Goal: Information Seeking & Learning: Find specific fact

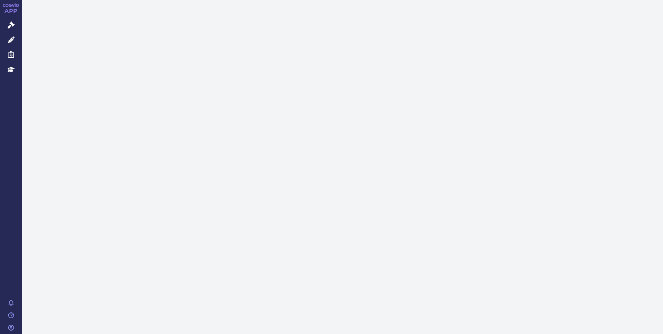
click at [10, 26] on icon at bounding box center [11, 25] width 7 height 7
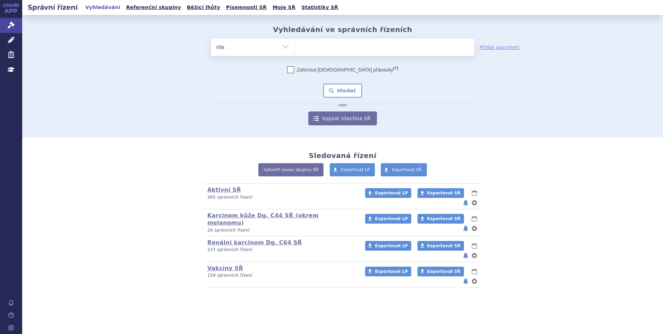
click at [307, 42] on ul at bounding box center [385, 46] width 180 height 15
click at [295, 42] on select at bounding box center [294, 46] width 0 height 17
paste input "INCRELEX"
type input "INCRELEX"
click at [295, 48] on select "INCRELEX" at bounding box center [294, 46] width 0 height 17
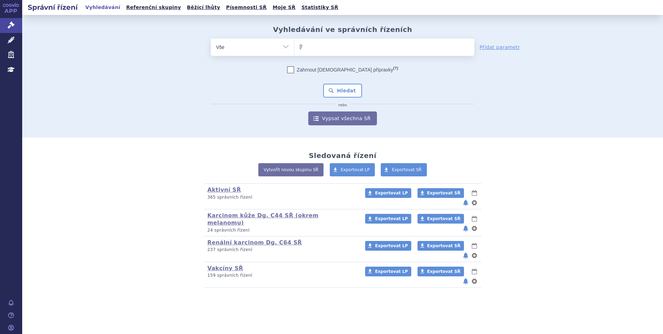
click at [295, 46] on select "INCRELEX" at bounding box center [294, 46] width 0 height 17
click at [301, 46] on li "× INCRELEX" at bounding box center [325, 46] width 50 height 9
click at [295, 46] on select "INCRELEX" at bounding box center [294, 46] width 0 height 17
select select "INCRELEX"
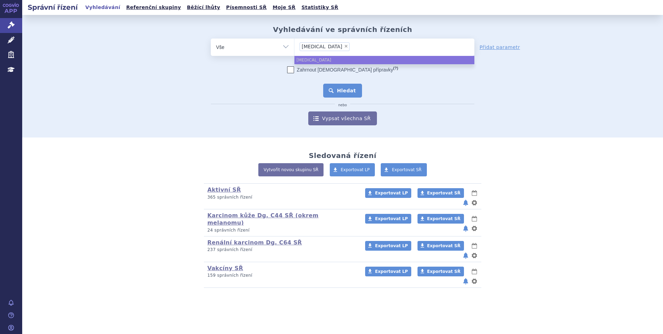
click at [342, 92] on button "Hledat" at bounding box center [342, 91] width 39 height 14
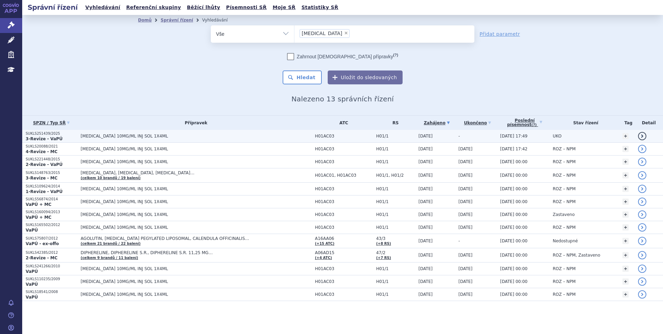
click at [562, 137] on td "UKO" at bounding box center [584, 136] width 70 height 13
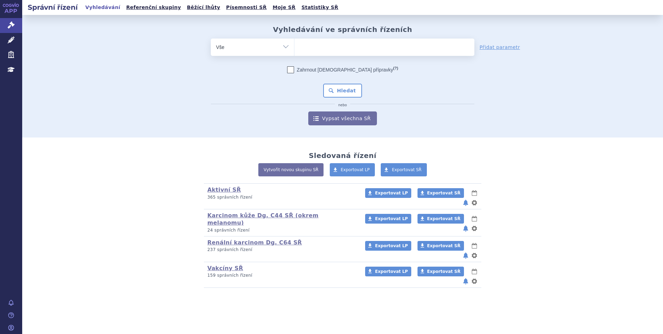
click at [319, 45] on ul at bounding box center [385, 46] width 180 height 15
click at [295, 45] on select at bounding box center [294, 46] width 0 height 17
paste input "SUKLS335672/2024"
type input "SUKLS335672/2024"
select select "SUKLS335672/2024"
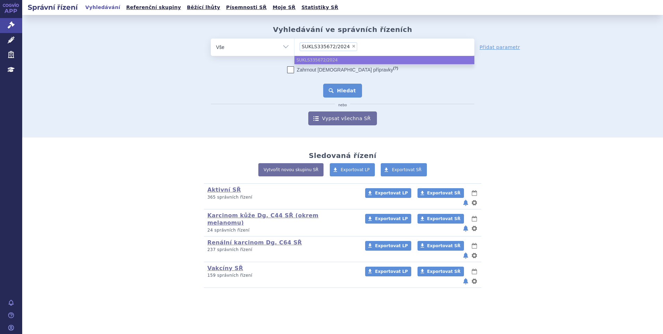
click at [337, 87] on button "Hledat" at bounding box center [342, 91] width 39 height 14
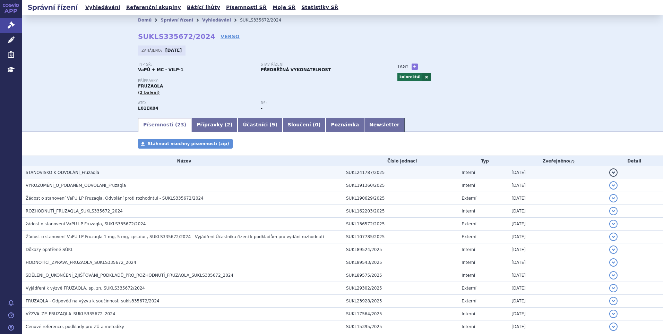
drag, startPoint x: 0, startPoint y: 0, endPoint x: 84, endPoint y: 170, distance: 189.7
click at [84, 170] on span "STANOVISKO K ODVOLÁNÍ_Fruzaqla" at bounding box center [63, 172] width 74 height 5
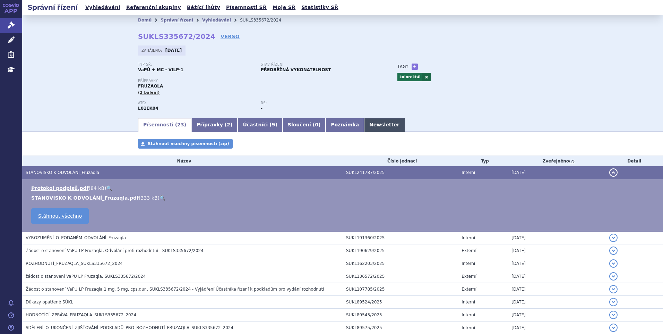
click at [364, 124] on link "Newsletter" at bounding box center [384, 125] width 41 height 14
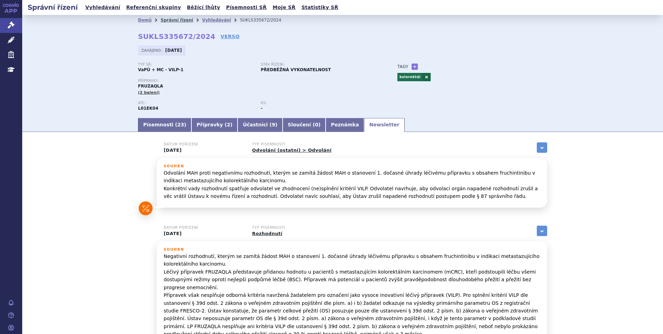
click at [176, 20] on link "Správní řízení" at bounding box center [177, 20] width 33 height 5
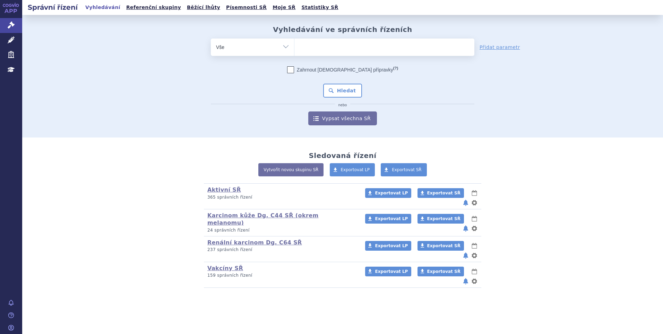
click at [303, 45] on input "search" at bounding box center [302, 46] width 4 height 9
type input "SUKLS328262/2024"
select select "SUKLS328262/2024"
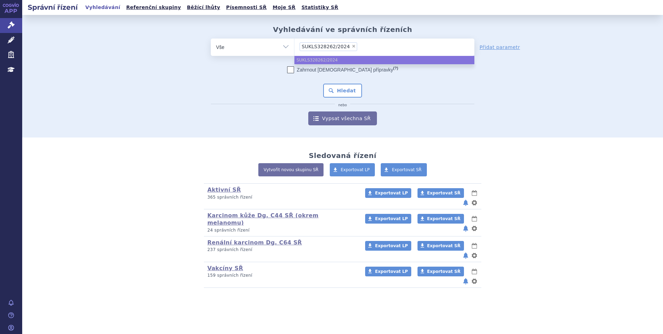
click at [308, 58] on ul "SUKLS328262/2024" at bounding box center [385, 60] width 180 height 8
click at [323, 60] on ul "SUKLS328262/2024" at bounding box center [385, 60] width 180 height 8
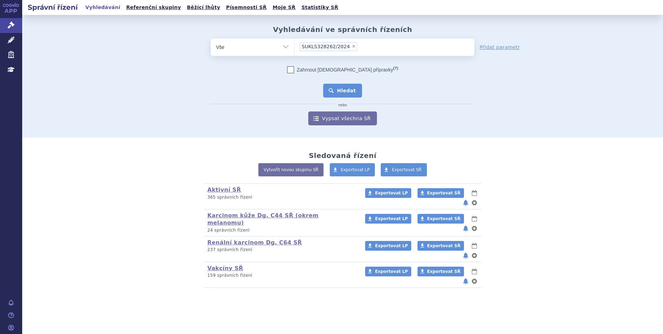
click at [341, 86] on button "Hledat" at bounding box center [342, 91] width 39 height 14
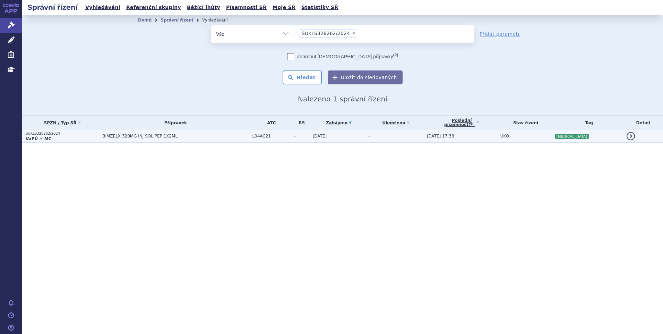
click at [181, 131] on td "BIMZELX 320MG INJ SOL PEP 1X2ML" at bounding box center [174, 136] width 150 height 13
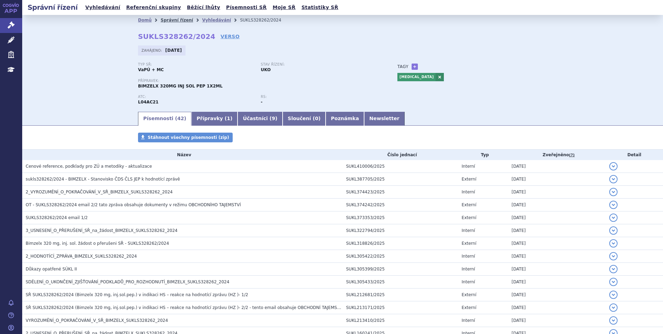
click at [165, 22] on link "Správní řízení" at bounding box center [177, 20] width 33 height 5
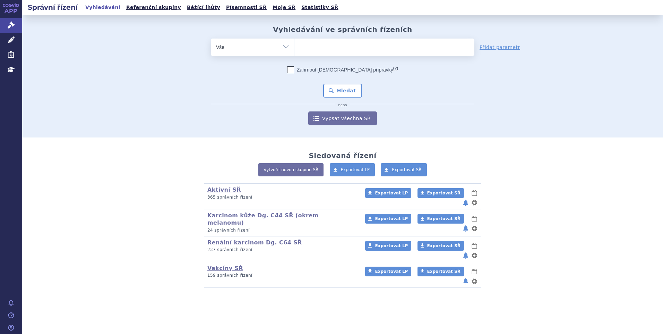
click at [311, 46] on ul at bounding box center [385, 46] width 180 height 15
click at [295, 46] on select at bounding box center [294, 46] width 0 height 17
paste input "SUKLS36129/2025"
type input "SUKLS36129/2025"
select select "SUKLS36129/2025"
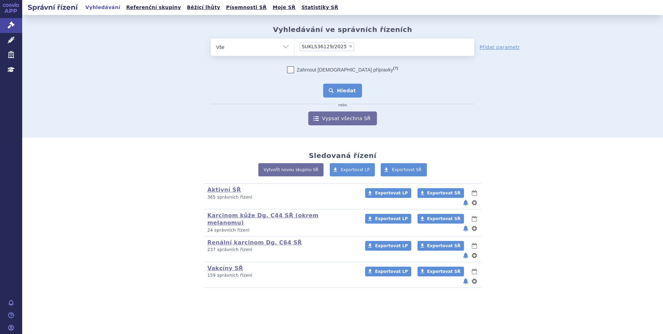
click at [333, 88] on button "Hledat" at bounding box center [342, 91] width 39 height 14
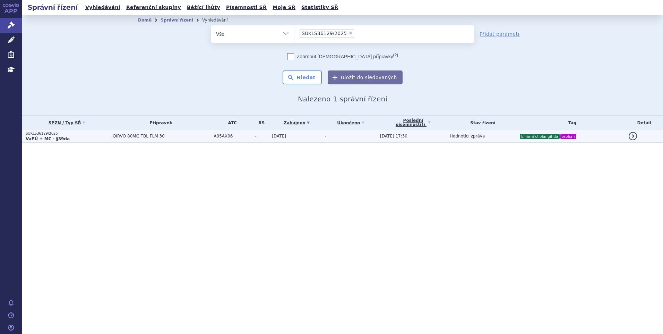
click at [337, 138] on td "-" at bounding box center [349, 136] width 55 height 13
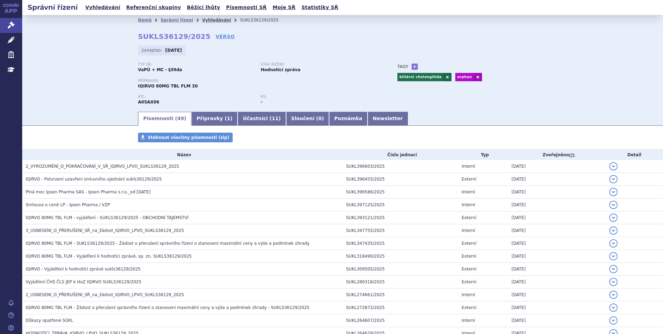
click at [202, 22] on link "Vyhledávání" at bounding box center [216, 20] width 29 height 5
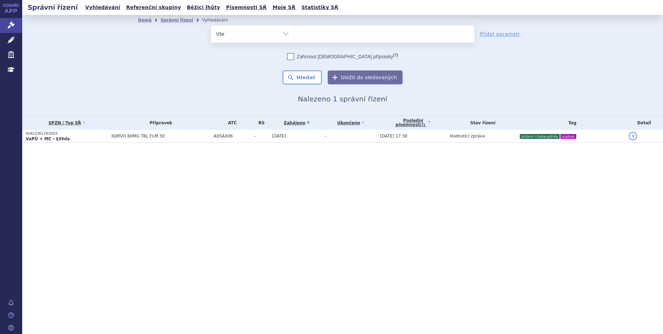
select select
click at [342, 34] on ul at bounding box center [385, 32] width 180 height 15
click at [295, 34] on select "SUKLS36129/2025" at bounding box center [294, 33] width 0 height 17
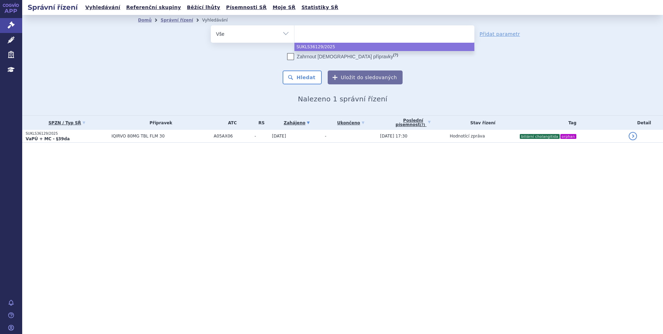
paste input "SUKLS297023/2024"
type input "SUKLS297023/2024"
select select "SUKLS297023/2024"
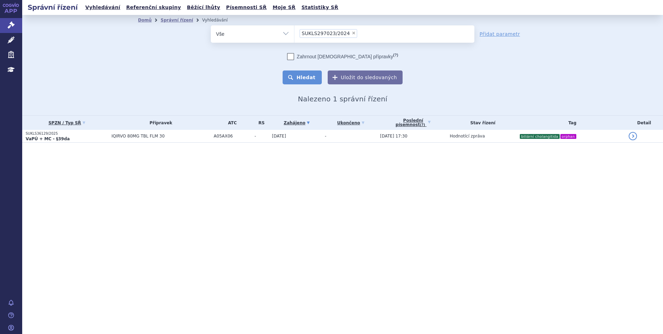
click at [299, 70] on button "Hledat" at bounding box center [302, 77] width 39 height 14
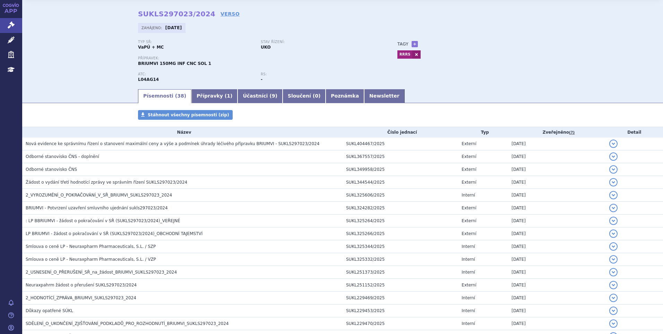
scroll to position [35, 0]
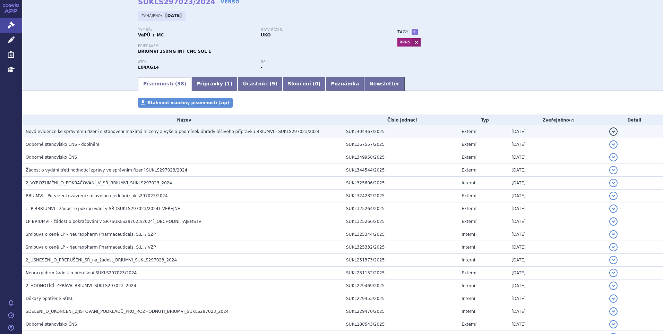
click at [65, 132] on span "Nová evidence ke správnímu řízení o stanovení maximální ceny a výše a podmínek …" at bounding box center [173, 131] width 294 height 5
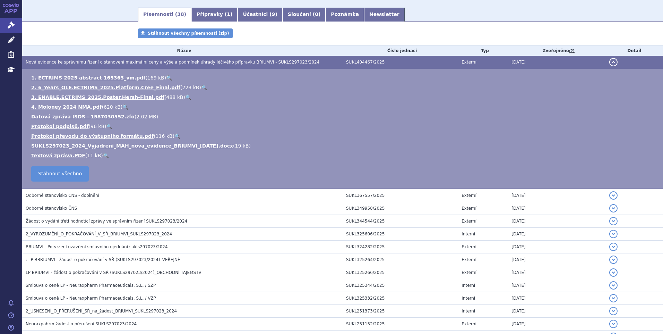
scroll to position [0, 0]
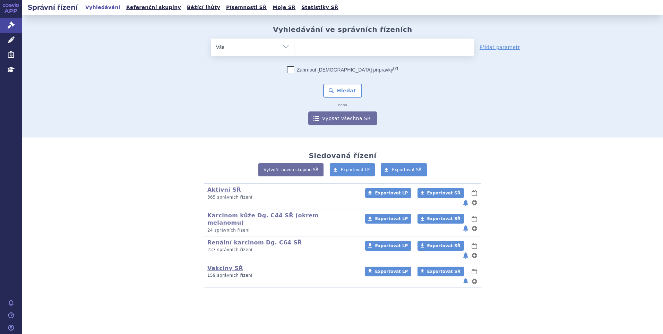
click at [308, 46] on ul at bounding box center [385, 46] width 180 height 15
click at [295, 46] on select at bounding box center [294, 46] width 0 height 17
paste input "SUKLS295576/2024"
type input "SUKLS295576/2024"
select select "SUKLS295576/2024"
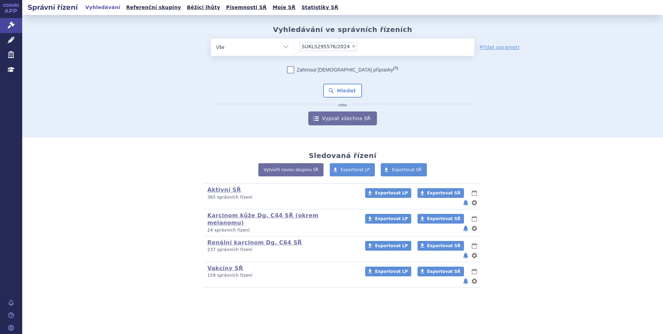
click at [336, 83] on div "Zahrnout [DEMOGRAPHIC_DATA] přípravky (?) Hledat nebo Vypsat všechna SŘ" at bounding box center [343, 95] width 264 height 59
click at [338, 88] on button "Hledat" at bounding box center [342, 91] width 39 height 14
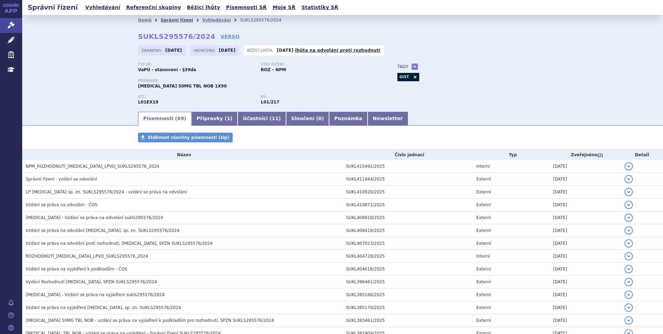
click at [167, 18] on link "Správní řízení" at bounding box center [177, 20] width 33 height 5
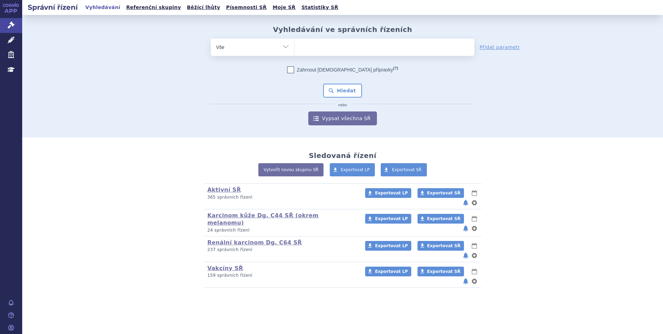
click at [305, 48] on ul at bounding box center [385, 46] width 180 height 15
click at [295, 48] on select at bounding box center [294, 46] width 0 height 17
paste input "SUKLS325499/2024"
type input "SUKLS325499/2024"
select select "SUKLS325499/2024"
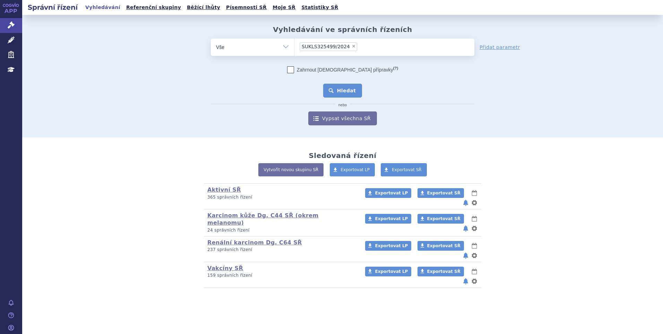
click at [332, 86] on button "Hledat" at bounding box center [342, 91] width 39 height 14
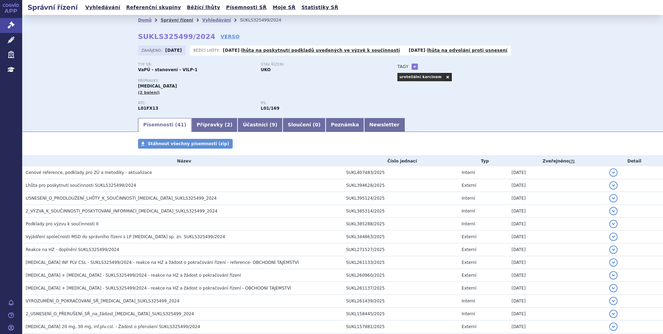
click at [173, 18] on link "Správní řízení" at bounding box center [177, 20] width 33 height 5
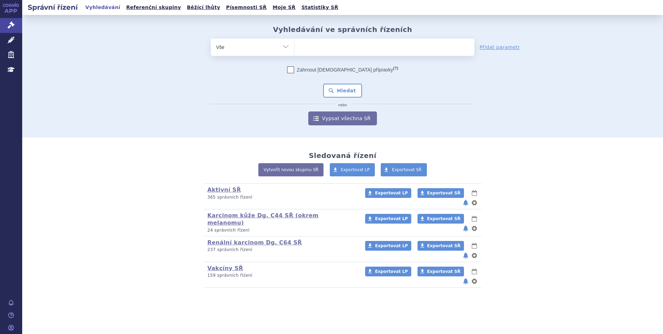
click at [316, 47] on ul at bounding box center [385, 46] width 180 height 15
click at [295, 47] on select at bounding box center [294, 46] width 0 height 17
paste input "SUKLS335202/2024"
type input "SUKLS335202/2024"
select select "SUKLS335202/2024"
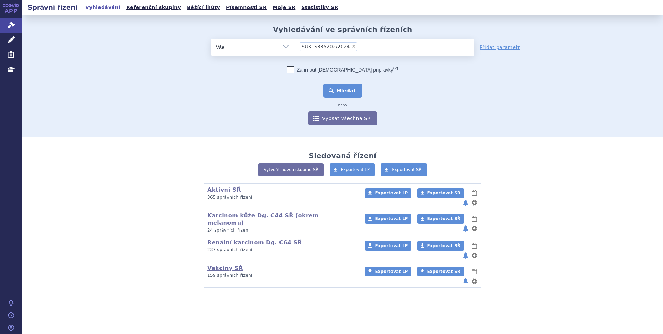
click at [340, 95] on button "Hledat" at bounding box center [342, 91] width 39 height 14
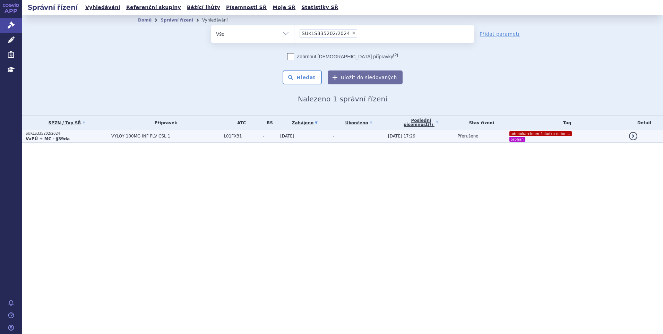
click at [366, 136] on td "-" at bounding box center [357, 136] width 55 height 13
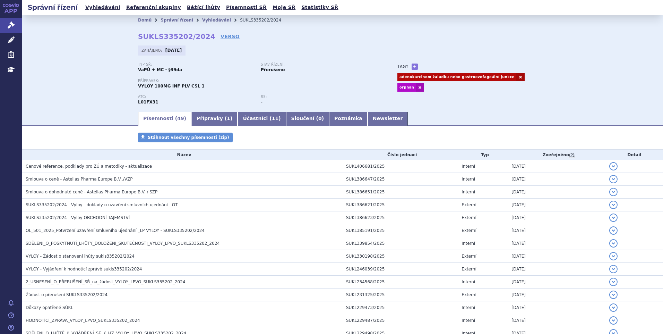
click at [170, 24] on li "Správní řízení" at bounding box center [182, 20] width 42 height 10
click at [169, 21] on link "Správní řízení" at bounding box center [177, 20] width 33 height 5
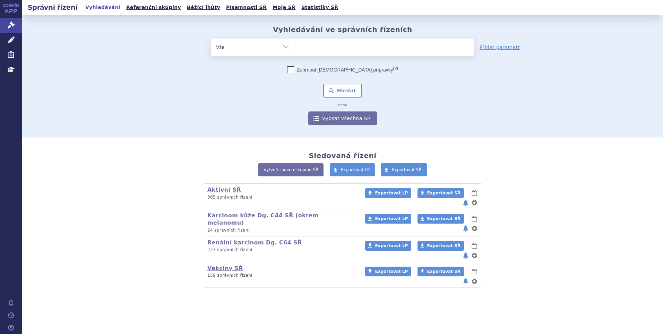
click at [310, 47] on ul at bounding box center [385, 46] width 180 height 15
click at [295, 47] on select at bounding box center [294, 46] width 0 height 17
paste input "SUKLS35039/2025"
type input "SUKLS35039/2025"
select select "SUKLS35039/2025"
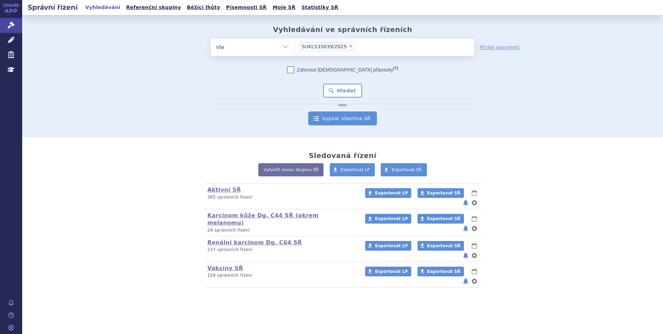
click at [335, 111] on div "Zahrnout bratrské přípravky (?) Hledat nebo Vypsat všechna SŘ" at bounding box center [343, 95] width 264 height 59
click at [332, 90] on button "Hledat" at bounding box center [342, 91] width 39 height 14
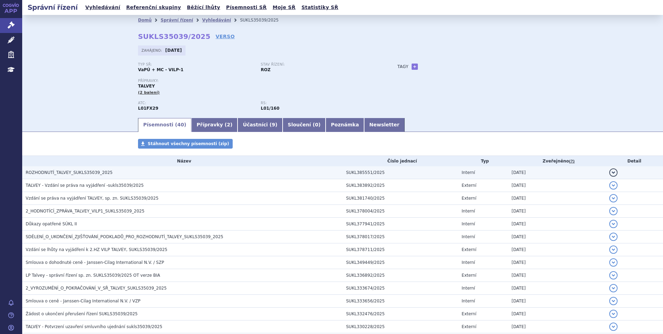
click at [74, 173] on span "ROZHODNUTÍ_TALVEY_SUKLS35039_2025" at bounding box center [69, 172] width 87 height 5
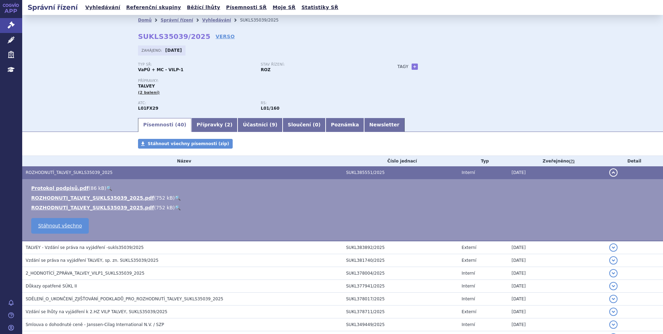
click at [175, 195] on link "🔍" at bounding box center [178, 198] width 6 height 6
click at [167, 22] on link "Správní řízení" at bounding box center [177, 20] width 33 height 5
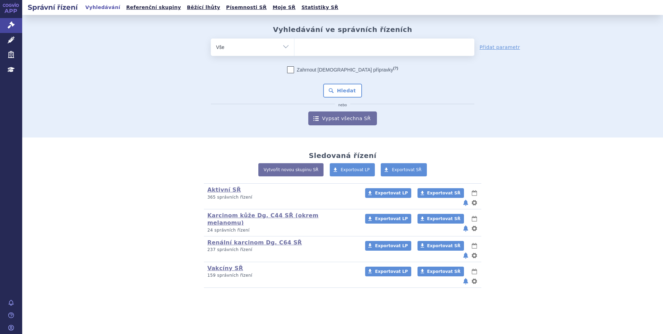
click at [308, 45] on ul at bounding box center [385, 46] width 180 height 15
click at [295, 45] on select at bounding box center [294, 46] width 0 height 17
paste input "SUKLS107968/2025"
type input "SUKLS107968/2025"
select select "SUKLS107968/2025"
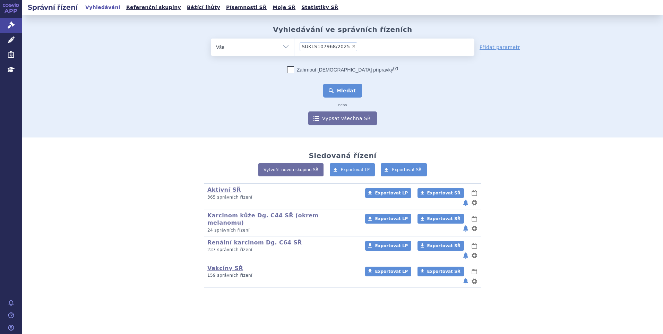
click at [342, 95] on button "Hledat" at bounding box center [342, 91] width 39 height 14
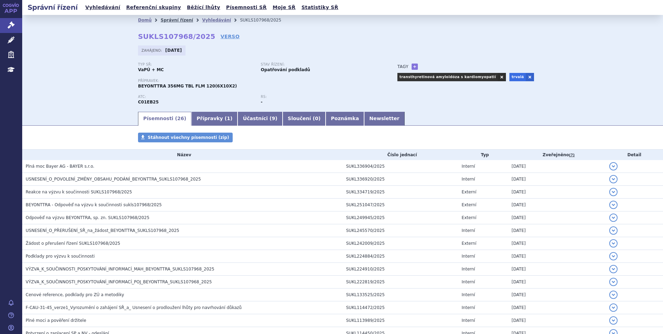
click at [176, 19] on link "Správní řízení" at bounding box center [177, 20] width 33 height 5
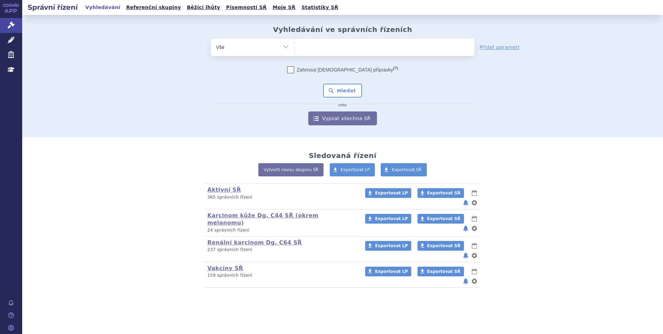
click at [310, 45] on ul at bounding box center [385, 46] width 180 height 15
click at [295, 45] on select at bounding box center [294, 46] width 0 height 17
click at [310, 45] on ul at bounding box center [385, 46] width 180 height 15
click at [295, 45] on select at bounding box center [294, 46] width 0 height 17
paste input "SUKLS331622/2025"
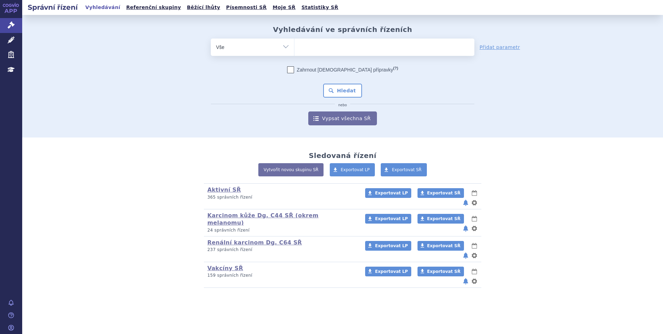
type input "SUKLS331622/2025"
select select "SUKLS331622/2025"
click at [338, 86] on button "Hledat" at bounding box center [342, 91] width 39 height 14
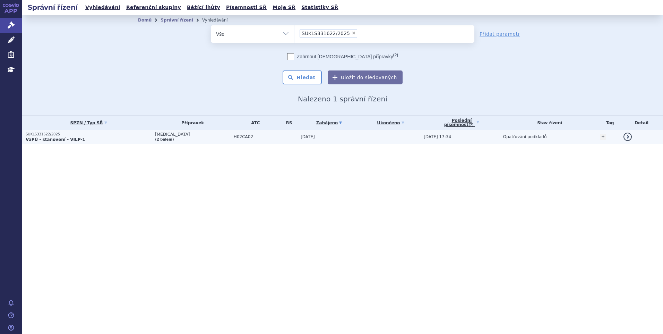
click at [247, 142] on td "H02CA02" at bounding box center [253, 137] width 47 height 14
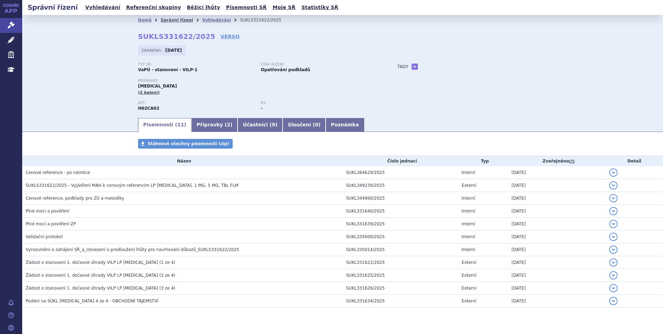
click at [165, 20] on link "Správní řízení" at bounding box center [177, 20] width 33 height 5
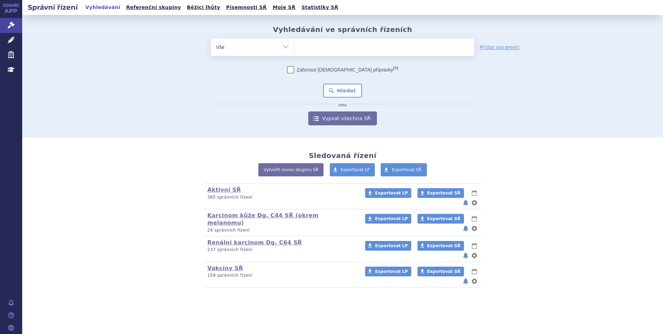
click at [309, 47] on ul at bounding box center [385, 46] width 180 height 15
click at [295, 47] on select at bounding box center [294, 46] width 0 height 17
paste input "AKANTIOR"
type input "AKANTIOR"
select select "AKANTIOR"
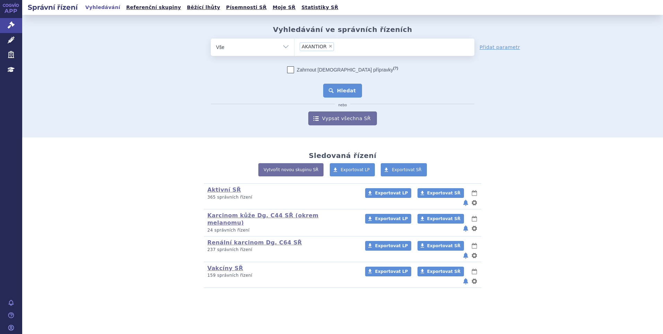
click at [336, 91] on button "Hledat" at bounding box center [342, 91] width 39 height 14
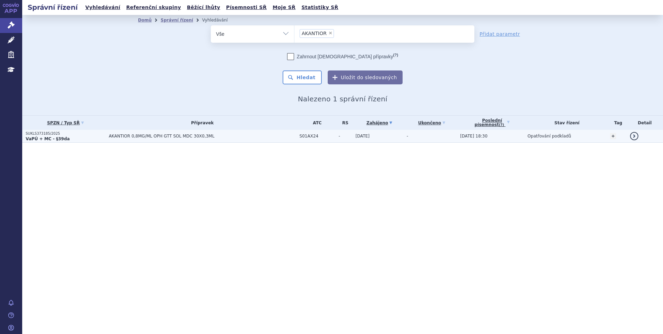
click at [258, 142] on td "AKANTIOR 0,8MG/ML OPH GTT SOL MDC 30X0,3ML" at bounding box center [200, 136] width 191 height 13
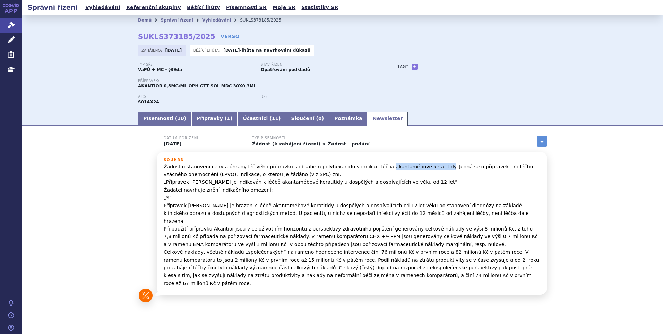
drag, startPoint x: 364, startPoint y: 167, endPoint x: 416, endPoint y: 170, distance: 52.5
click at [416, 170] on p "Žádost o stanovení ceny a úhrady léčivého přípravku s obsahem polyhexanidu v in…" at bounding box center [352, 225] width 377 height 125
copy p "akantamébové keratitidy"
click at [412, 66] on link "+" at bounding box center [415, 66] width 6 height 6
click at [423, 69] on span at bounding box center [446, 66] width 50 height 9
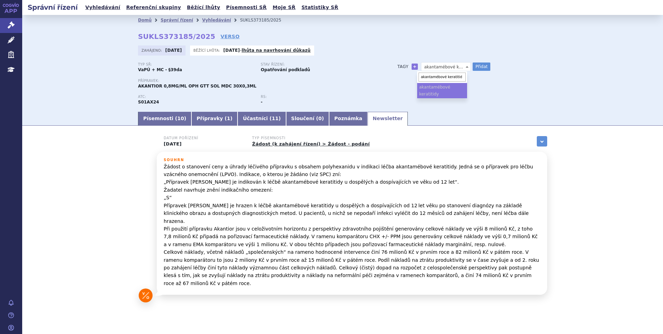
click at [444, 77] on input "akantamébové keratitidy" at bounding box center [442, 76] width 47 height 9
type input "akantamébová keratitida"
select select "akantamébová keratitida"
click at [477, 68] on button "Přidat" at bounding box center [482, 66] width 18 height 8
select select
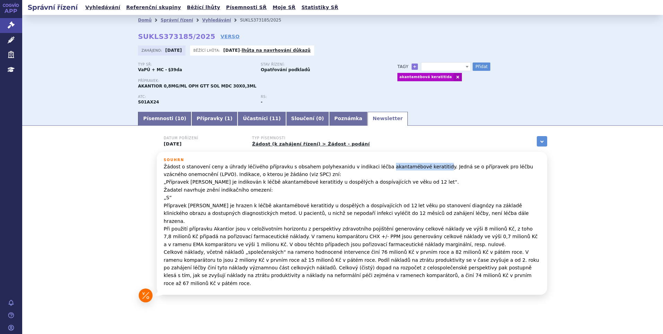
drag, startPoint x: 364, startPoint y: 167, endPoint x: 415, endPoint y: 166, distance: 50.3
click at [415, 166] on p "Žádost o stanovení ceny a úhrady léčivého přípravku s obsahem polyhexanidu v in…" at bounding box center [352, 225] width 377 height 125
drag, startPoint x: 364, startPoint y: 164, endPoint x: 415, endPoint y: 166, distance: 51.4
click at [415, 166] on p "Žádost o stanovení ceny a úhrady léčivého přípravku s obsahem polyhexanidu v in…" at bounding box center [352, 225] width 377 height 125
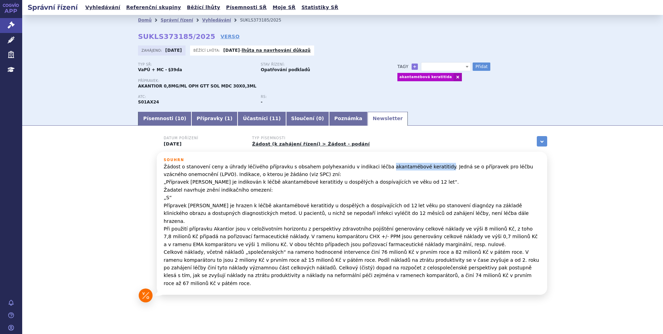
copy p "akantamébové keratitidy"
click at [174, 19] on link "Správní řízení" at bounding box center [177, 20] width 33 height 5
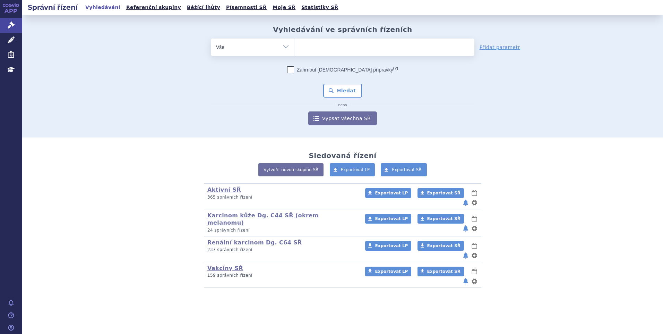
click at [314, 47] on ul at bounding box center [385, 46] width 180 height 15
click at [295, 47] on select at bounding box center [294, 46] width 0 height 17
paste input "SUKLS378076/2025"
type input "SUKLS378076/2025"
select select "SUKLS378076/2025"
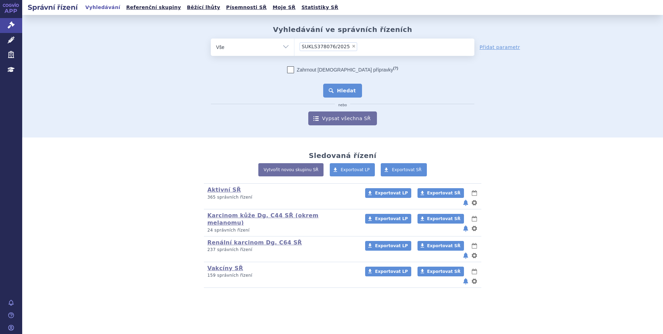
click at [351, 94] on button "Hledat" at bounding box center [342, 91] width 39 height 14
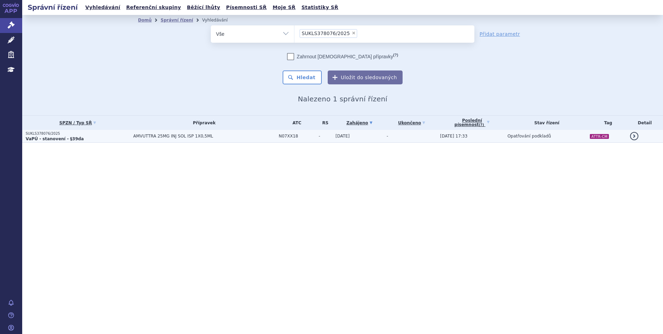
click at [143, 136] on span "AMVUTTRA 25MG INJ SOL ISP 1X0,5ML" at bounding box center [204, 136] width 142 height 5
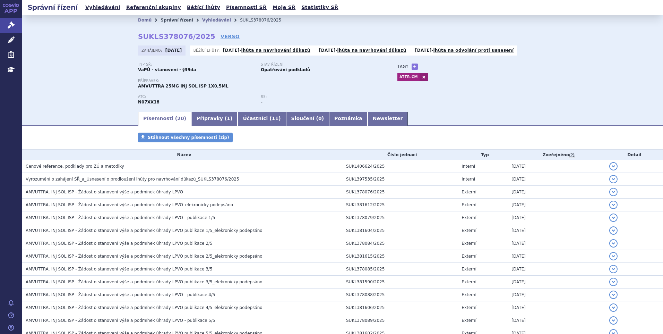
click at [165, 22] on link "Správní řízení" at bounding box center [177, 20] width 33 height 5
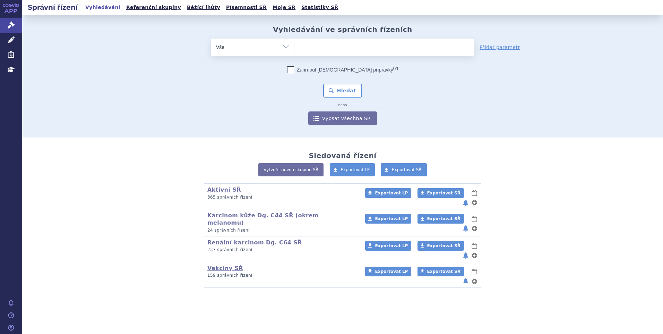
click at [306, 45] on ul at bounding box center [385, 46] width 180 height 15
click at [295, 45] on select at bounding box center [294, 46] width 0 height 17
paste input "SUKLS166482/2025"
type input "SUKLS166482/2025"
select select "SUKLS166482/2025"
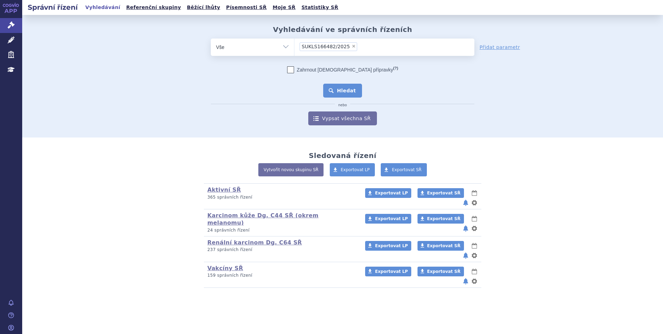
click at [351, 95] on button "Hledat" at bounding box center [342, 91] width 39 height 14
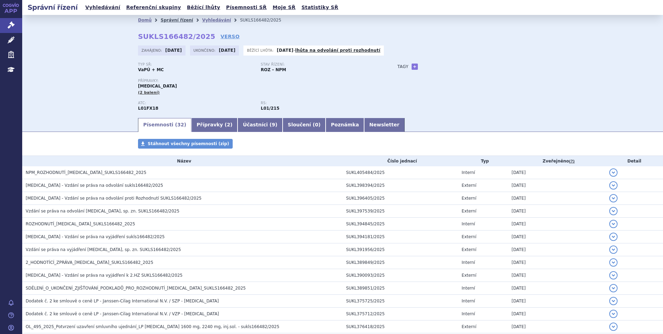
click at [171, 19] on link "Správní řízení" at bounding box center [177, 20] width 33 height 5
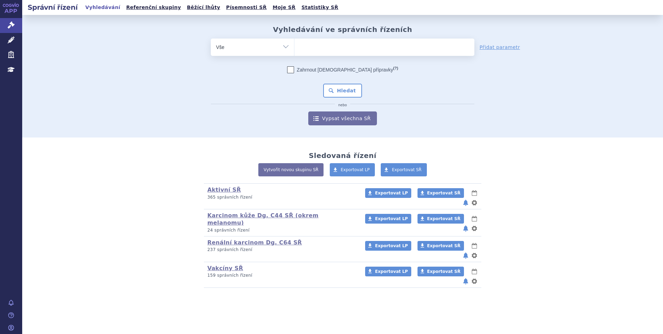
click at [316, 47] on ul at bounding box center [385, 46] width 180 height 15
click at [295, 47] on select at bounding box center [294, 46] width 0 height 17
paste input "SUKLS274314/2024"
type input "SUKLS274314/2024"
select select "SUKLS274314/2024"
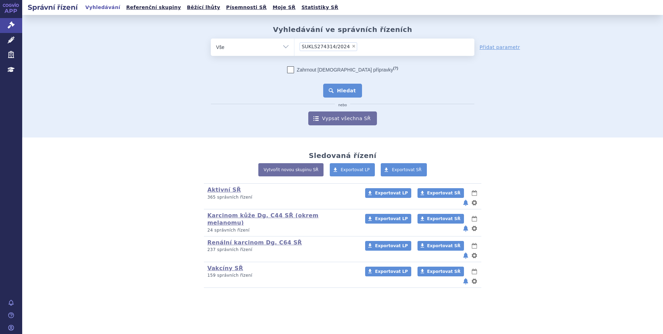
click at [338, 89] on button "Hledat" at bounding box center [342, 91] width 39 height 14
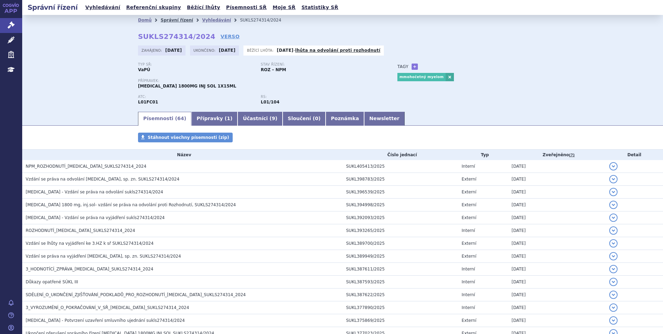
click at [161, 18] on link "Správní řízení" at bounding box center [177, 20] width 33 height 5
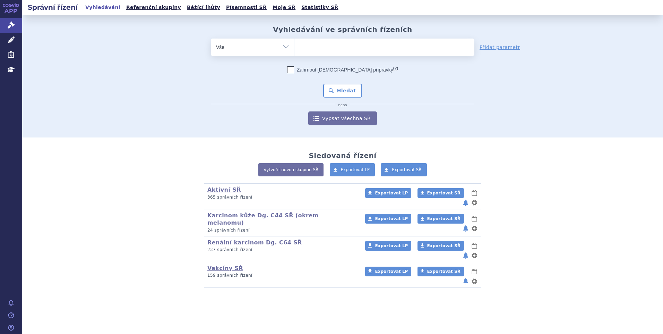
click at [311, 46] on ul at bounding box center [385, 46] width 180 height 15
click at [295, 46] on select at bounding box center [294, 46] width 0 height 17
paste input "SUKLS373344/2025"
type input "SUKLS373344/2025"
select select "SUKLS373344/2025"
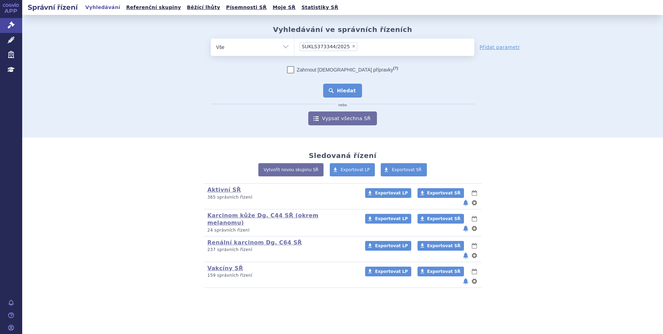
click at [343, 85] on button "Hledat" at bounding box center [342, 91] width 39 height 14
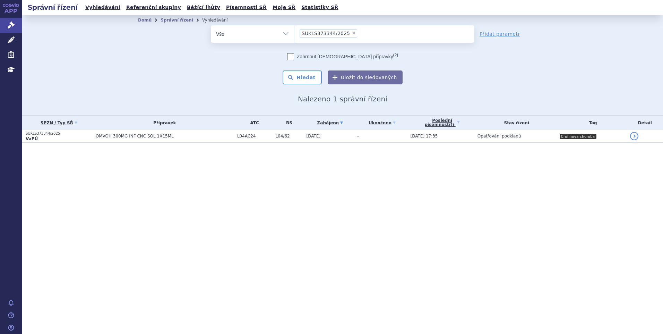
click at [206, 134] on span "OMVOH 300MG INF CNC SOL 1X15ML" at bounding box center [165, 136] width 138 height 5
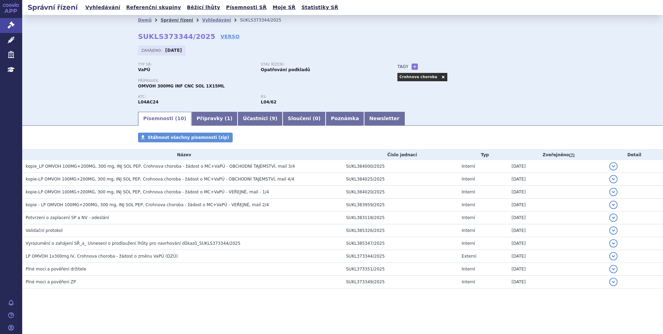
click at [167, 19] on link "Správní řízení" at bounding box center [177, 20] width 33 height 5
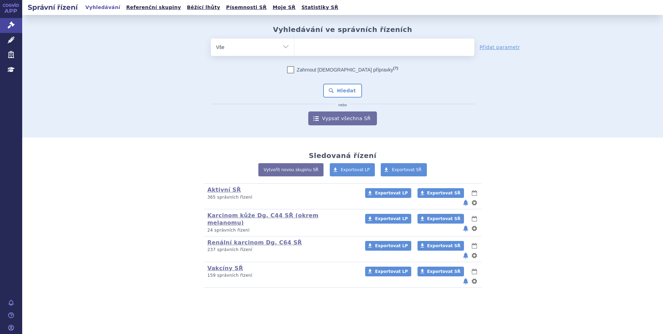
click at [309, 45] on ul at bounding box center [385, 46] width 180 height 15
click at [295, 45] on select at bounding box center [294, 46] width 0 height 17
paste input "SUKLS357901/2025"
type input "SUKLS357901/2025"
select select "SUKLS357901/2025"
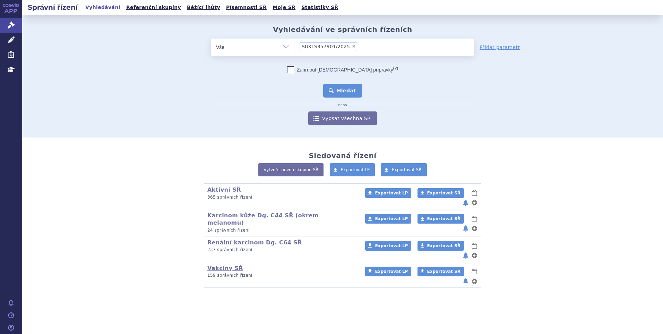
click at [339, 89] on button "Hledat" at bounding box center [342, 91] width 39 height 14
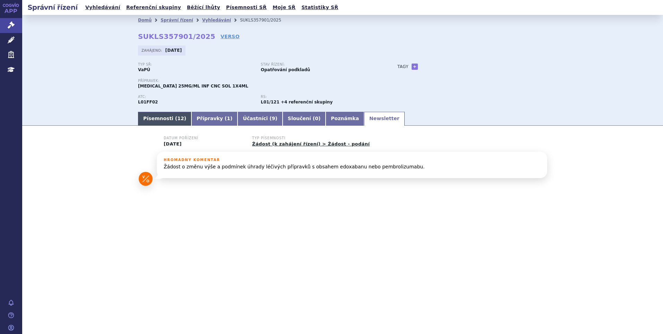
click at [161, 114] on link "Písemnosti ( 12 )" at bounding box center [164, 119] width 53 height 14
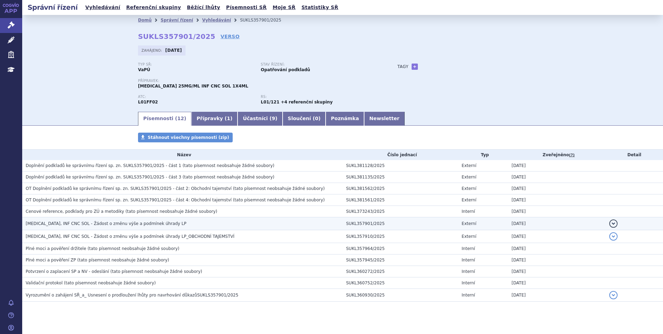
click at [107, 223] on span "KEYTRUDA, INF CNC SOL - Žádost o změnu výše a podmínek úhrady LP" at bounding box center [106, 223] width 161 height 5
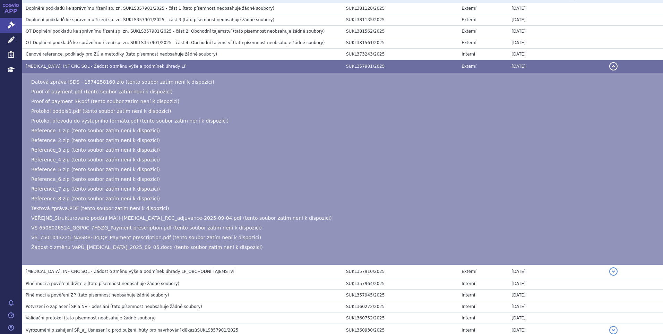
scroll to position [173, 0]
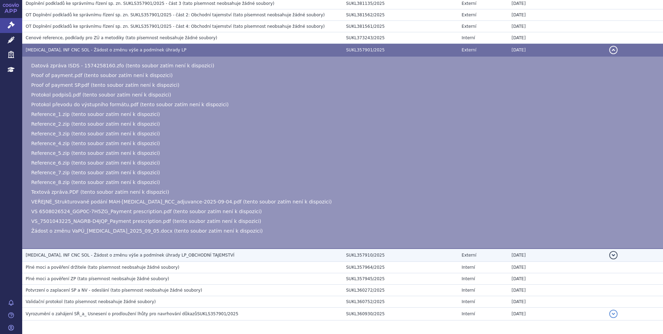
click at [103, 256] on span "KEYTRUDA, INF CNC SOL - Žádost o změnu výše a podmínek úhrady LP_OBCHODNÍ TAJEM…" at bounding box center [130, 255] width 209 height 5
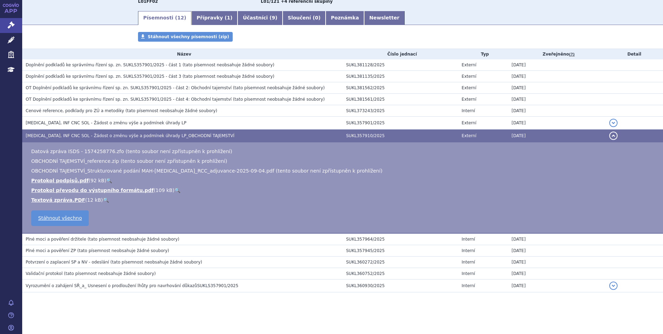
click at [76, 111] on span "Cenové reference, podklady pro ZÚ a metodiky" at bounding box center [75, 110] width 99 height 5
click at [73, 99] on span "OT Doplnění podkladů ke správnímu řízení sp. zn. SUKLS357901/2025 - část 4: Obc…" at bounding box center [129, 99] width 206 height 5
click at [73, 110] on span "Cenové reference, podklady pro ZÚ a metodiky" at bounding box center [75, 110] width 99 height 5
click at [75, 99] on span "OT Doplnění podkladů ke správnímu řízení sp. zn. SUKLS357901/2025 - část 4: Obc…" at bounding box center [129, 99] width 206 height 5
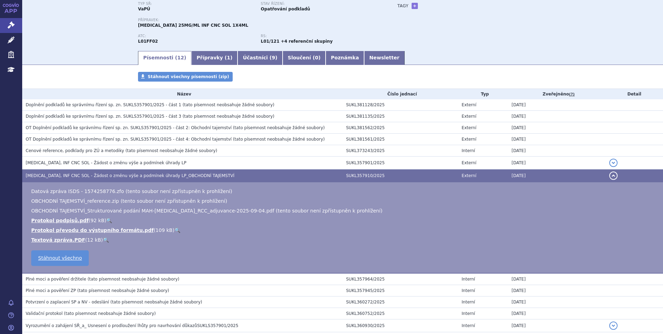
scroll to position [0, 0]
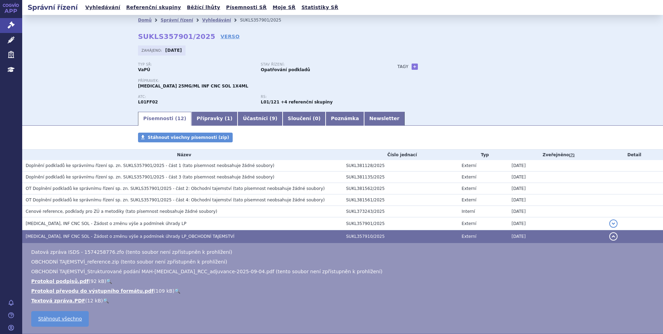
click at [233, 190] on span "(tato písemnost neobsahuje žádné soubory)" at bounding box center [279, 188] width 92 height 5
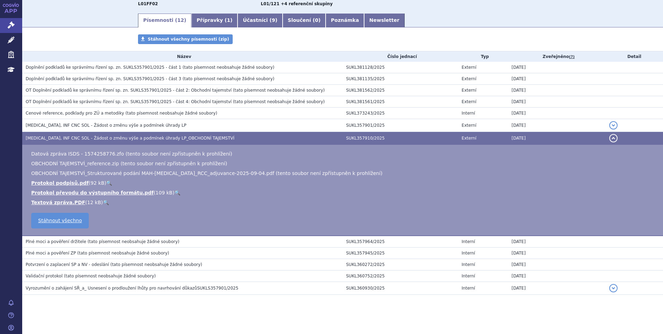
scroll to position [101, 0]
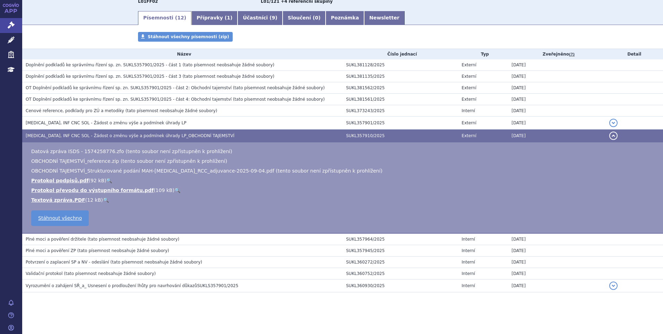
click at [88, 238] on span "(tato písemnost neobsahuje žádné soubory)" at bounding box center [133, 239] width 92 height 5
click at [85, 251] on span "(tato písemnost neobsahuje žádné soubory)" at bounding box center [123, 250] width 92 height 5
click at [88, 262] on span "Potvrzení o zaplacení SP a NV - odeslání" at bounding box center [67, 261] width 83 height 5
click at [91, 271] on span "(tato písemnost neobsahuje žádné soubory)" at bounding box center [110, 273] width 92 height 5
click at [63, 200] on link "Textová zpráva.PDF" at bounding box center [58, 200] width 54 height 6
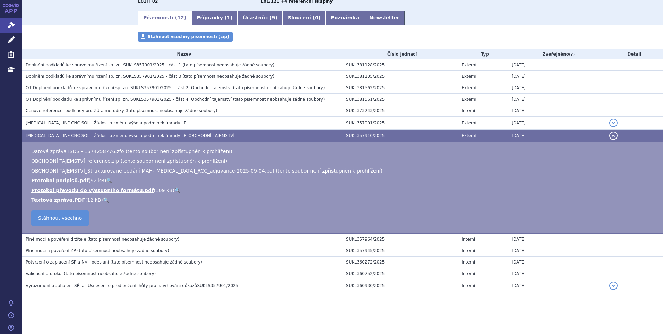
scroll to position [0, 0]
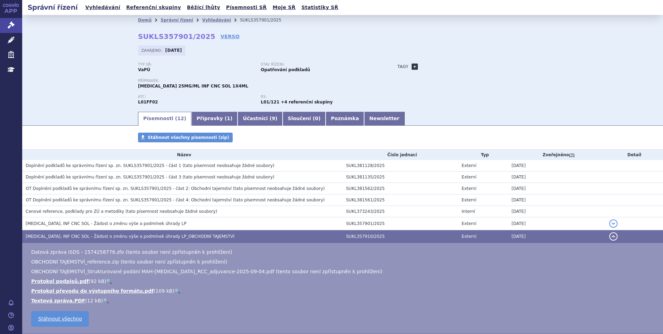
click at [412, 65] on link "+" at bounding box center [415, 66] width 6 height 6
click at [421, 65] on span at bounding box center [446, 66] width 50 height 9
type input "RCC"
select select "RCC"
drag, startPoint x: 487, startPoint y: 65, endPoint x: 481, endPoint y: 66, distance: 5.7
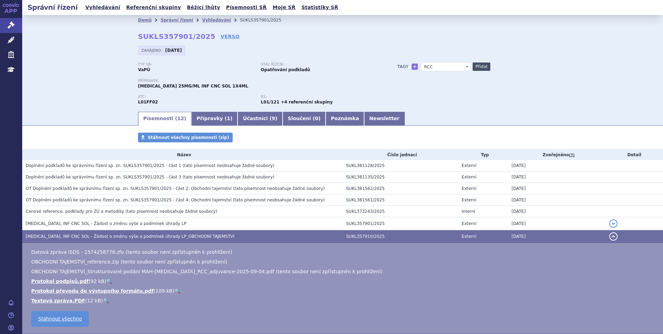
click at [486, 65] on div "Tagy + RC RCC RCC Přidat" at bounding box center [466, 66] width 164 height 8
click at [481, 66] on button "Přidat" at bounding box center [482, 66] width 18 height 8
select select
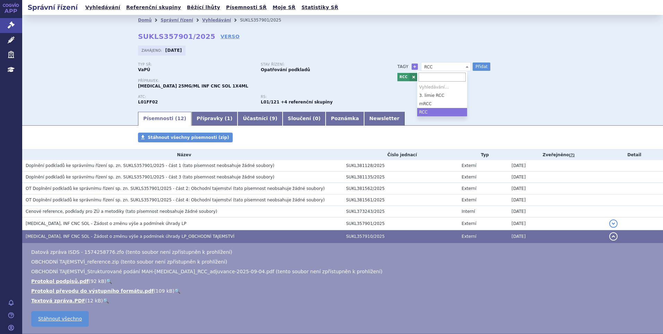
click at [441, 65] on span "RCC" at bounding box center [446, 66] width 50 height 9
type input "adjuvanc"
select select "adjuvance"
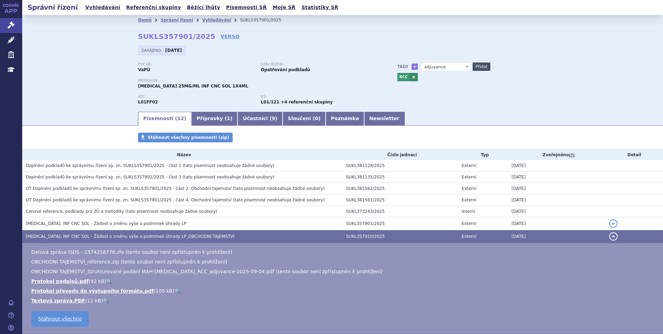
click at [477, 66] on button "Přidat" at bounding box center [482, 66] width 18 height 8
select select
click at [171, 22] on link "Správní řízení" at bounding box center [177, 20] width 33 height 5
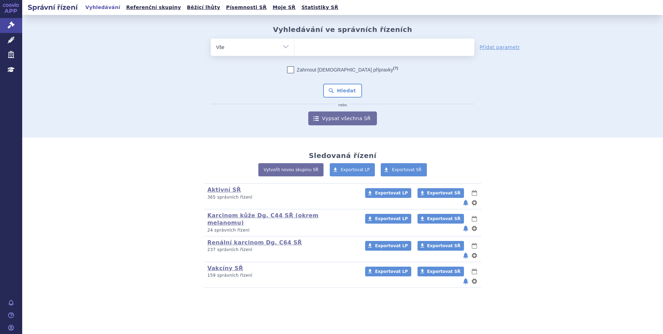
type input "SUKLS90985/2025"
select select "SUKLS90985/2025"
click at [330, 94] on button "Hledat" at bounding box center [342, 91] width 39 height 14
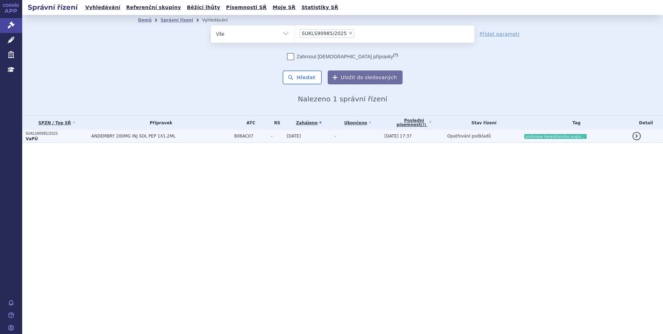
click at [214, 139] on td "ANDEMBRY 200MG INJ SOL PEP 1X1,2ML" at bounding box center [159, 136] width 143 height 13
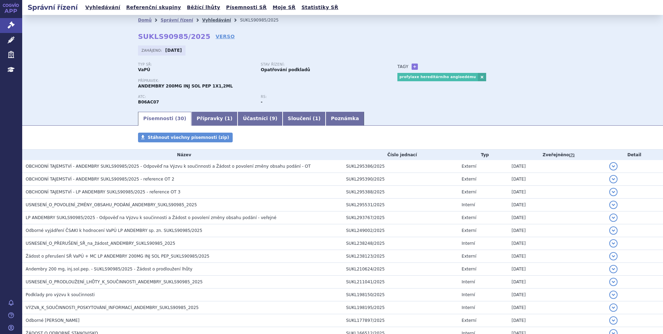
click at [206, 19] on link "Vyhledávání" at bounding box center [216, 20] width 29 height 5
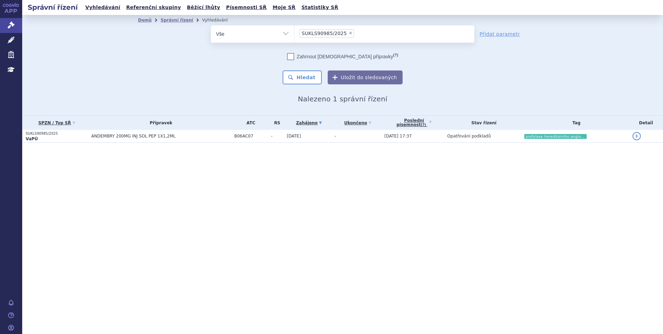
click at [349, 32] on span "×" at bounding box center [351, 33] width 4 height 4
click at [295, 32] on select "SUKLS90985/2025" at bounding box center [294, 33] width 0 height 17
select select
type input "st"
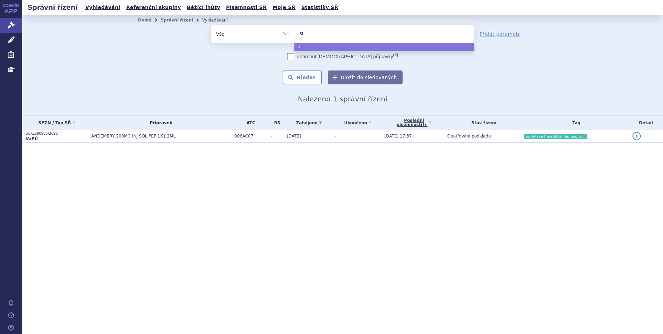
type input "ste"
type input "steq"
select select "steq"
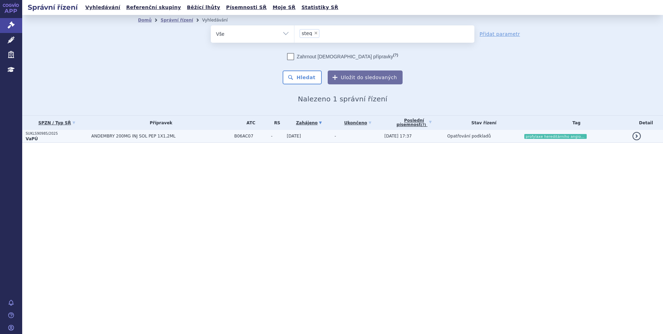
click at [300, 135] on span "[DATE]" at bounding box center [294, 136] width 14 height 5
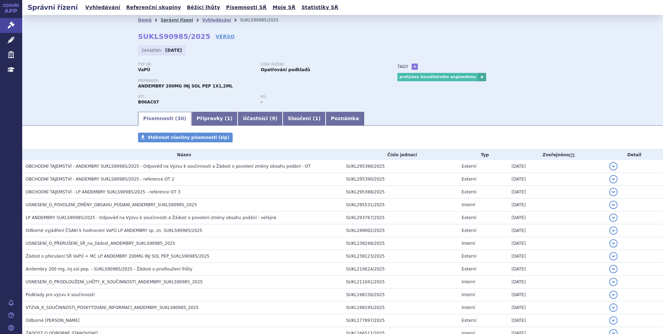
click at [178, 20] on link "Správní řízení" at bounding box center [177, 20] width 33 height 5
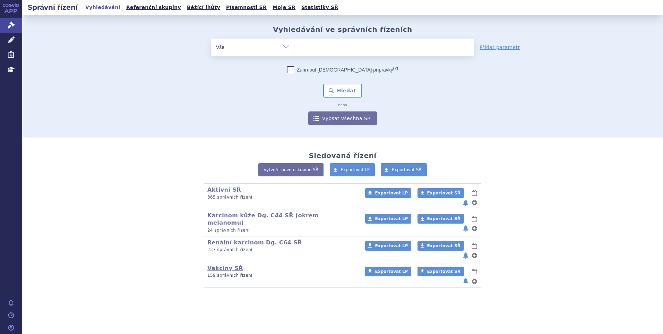
click at [311, 49] on ul at bounding box center [385, 46] width 180 height 15
click at [295, 49] on select at bounding box center [294, 46] width 0 height 17
type input "st"
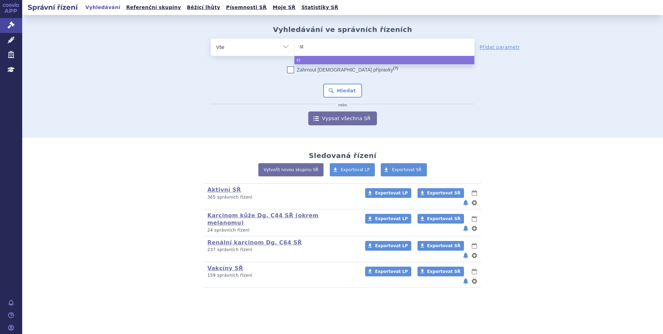
type input "ste"
type input "steq"
select select "steq"
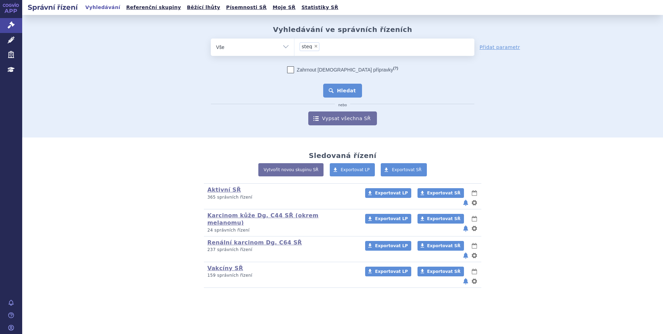
click at [335, 87] on button "Hledat" at bounding box center [342, 91] width 39 height 14
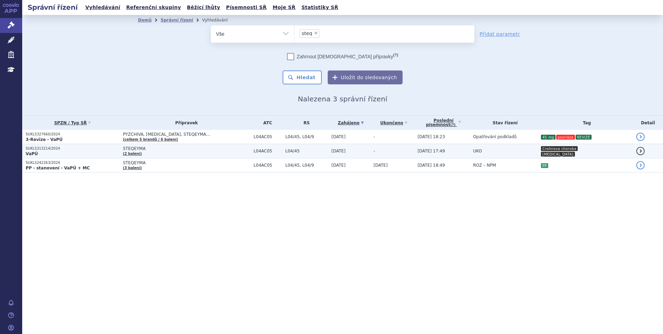
click at [187, 149] on span "STEQEYMA" at bounding box center [186, 148] width 127 height 5
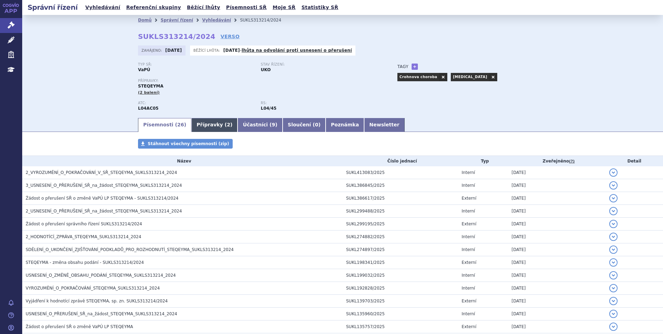
click at [199, 123] on link "Přípravky ( 2 )" at bounding box center [214, 125] width 46 height 14
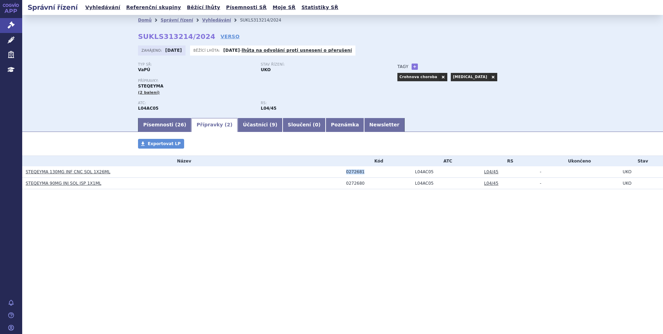
drag, startPoint x: 364, startPoint y: 171, endPoint x: 339, endPoint y: 172, distance: 25.0
click at [339, 172] on tr "STEQEYMA 130MG INF CNC SOL 1X26ML 0272681 L04AC05 L04/45 - UKO" at bounding box center [342, 171] width 641 height 11
copy tr "0272681"
drag, startPoint x: 138, startPoint y: 36, endPoint x: 202, endPoint y: 35, distance: 63.1
click at [202, 35] on div "Domů Správní řízení Vyhledávání SUKLS313214/2024 SUKLS313214/2024 VERSO Zahájen…" at bounding box center [342, 71] width 437 height 92
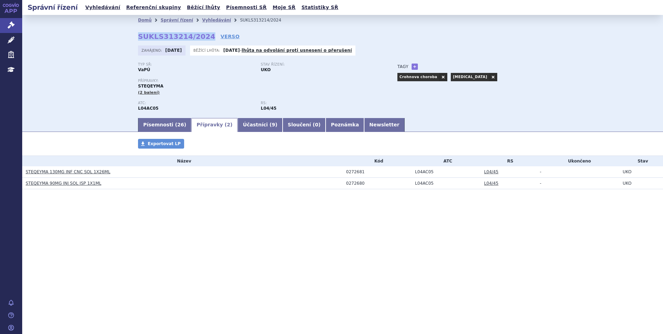
copy strong "SUKLS313214/2024"
drag, startPoint x: 120, startPoint y: 174, endPoint x: 49, endPoint y: 177, distance: 71.2
click at [49, 177] on td "STEQEYMA 130MG INF CNC SOL 1X26ML" at bounding box center [182, 171] width 321 height 11
click at [117, 176] on td "STEQEYMA 130MG INF CNC SOL 1X26ML" at bounding box center [182, 171] width 321 height 11
drag, startPoint x: 116, startPoint y: 197, endPoint x: 111, endPoint y: 172, distance: 25.5
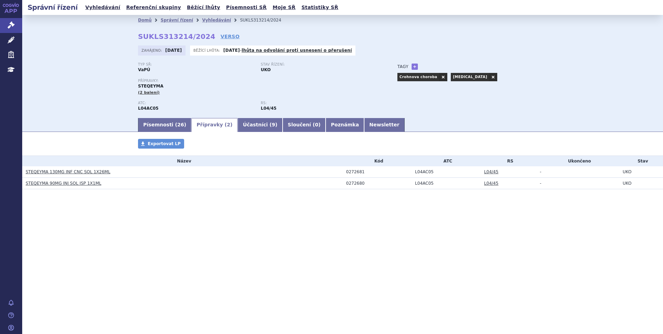
click at [116, 197] on div "Přípravky Exportovat LP Název Kód ATC RS Ukončeno Stav STEQEYMA 130MG INF CNC S…" at bounding box center [342, 171] width 641 height 64
drag, startPoint x: 108, startPoint y: 171, endPoint x: 46, endPoint y: 174, distance: 61.1
click at [46, 174] on h3 "STEQEYMA 130MG INF CNC SOL 1X26ML" at bounding box center [184, 171] width 317 height 7
copy link "130MG INF CNC SOL 1X26ML"
click at [139, 180] on h3 "STEQEYMA 90MG INJ SOL ISP 1X1ML" at bounding box center [184, 183] width 317 height 7
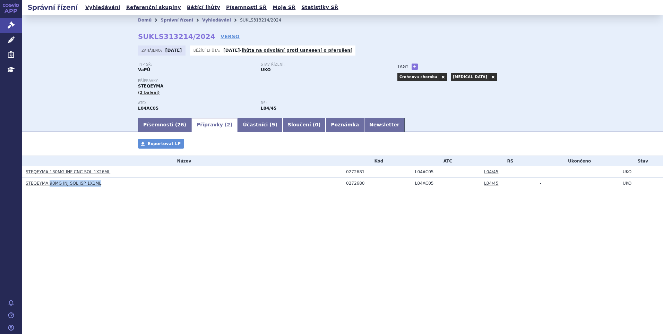
drag, startPoint x: 111, startPoint y: 184, endPoint x: 48, endPoint y: 186, distance: 62.5
click at [48, 186] on h3 "STEQEYMA 90MG INJ SOL ISP 1X1ML" at bounding box center [184, 183] width 317 height 7
copy link "90MG INJ SOL ISP 1X1ML"
drag, startPoint x: 157, startPoint y: 109, endPoint x: 137, endPoint y: 111, distance: 20.2
click at [137, 111] on div "Domů Správní řízení Vyhledávání SUKLS313214/2024 SUKLS313214/2024 VERSO Zahájen…" at bounding box center [342, 71] width 437 height 92
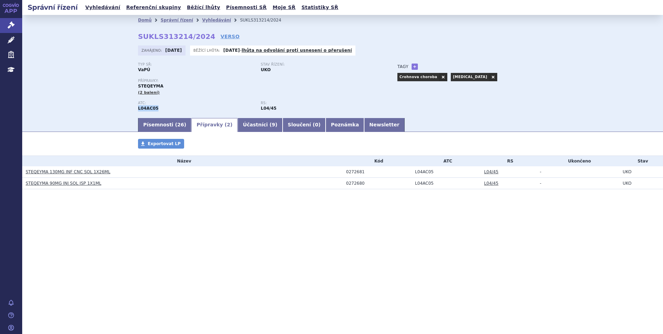
copy strong "L04AC05"
click at [364, 126] on link "Newsletter" at bounding box center [384, 125] width 41 height 14
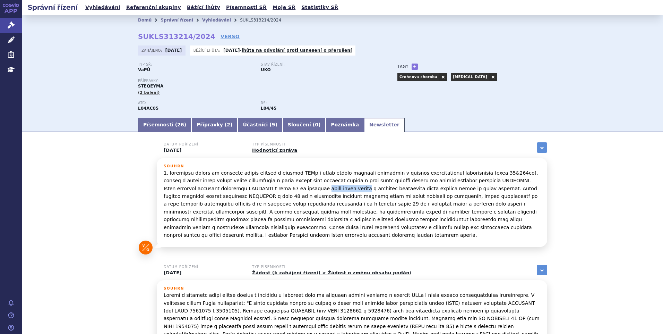
drag, startPoint x: 231, startPoint y: 188, endPoint x: 271, endPoint y: 189, distance: 39.9
click at [271, 189] on p at bounding box center [352, 204] width 377 height 70
copy p "jednu další úhradu"
click at [413, 67] on link "+" at bounding box center [415, 66] width 6 height 6
click at [429, 66] on span at bounding box center [446, 66] width 50 height 9
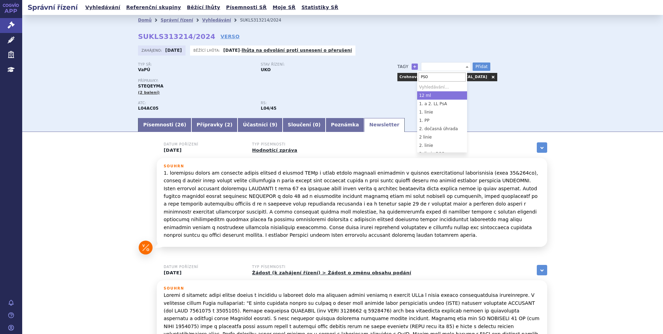
type input "PSO"
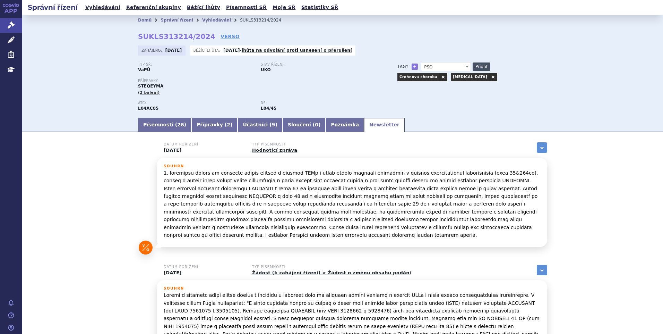
click at [482, 66] on button "Přidat" at bounding box center [482, 66] width 18 height 8
select select
click at [443, 63] on span at bounding box center [446, 66] width 50 height 9
type input "DZÚ"
select select "DZÚ"
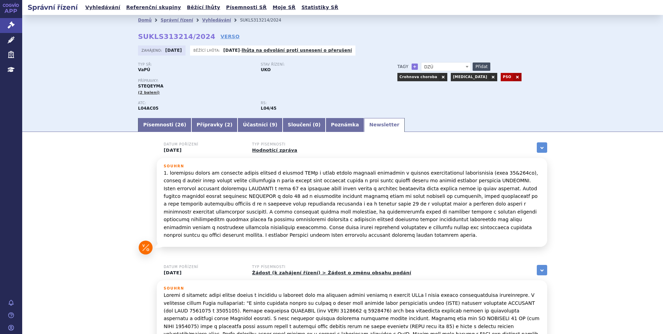
click at [475, 65] on button "Přidat" at bounding box center [482, 66] width 18 height 8
select select
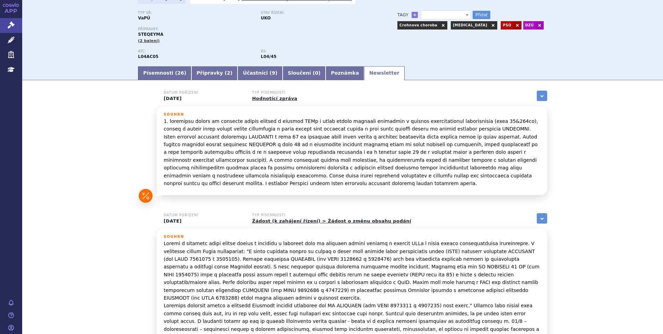
scroll to position [35, 0]
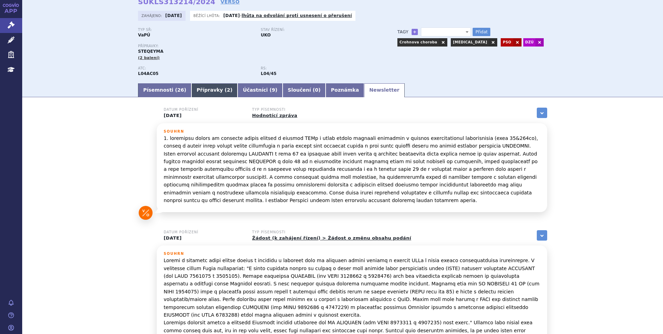
click at [191, 90] on link "Přípravky ( 2 )" at bounding box center [214, 90] width 46 height 14
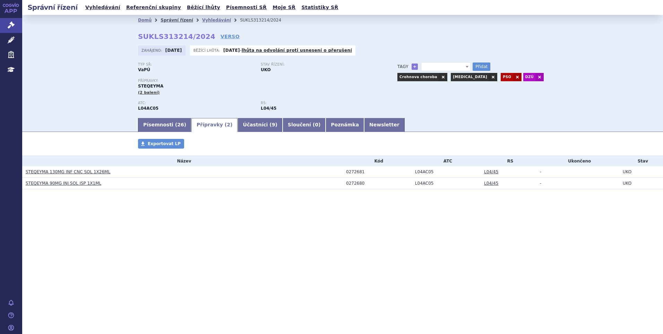
click at [170, 20] on link "Správní řízení" at bounding box center [177, 20] width 33 height 5
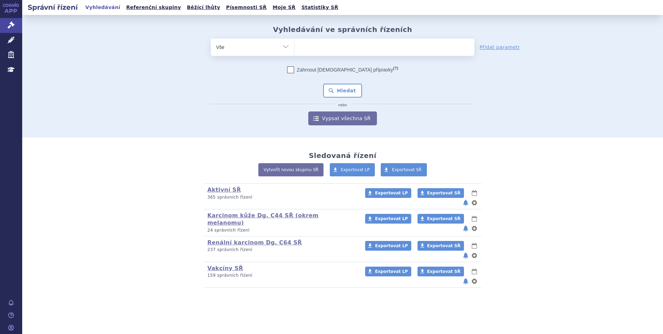
click at [301, 46] on input "search" at bounding box center [302, 46] width 4 height 9
type input "v"
type input "ba"
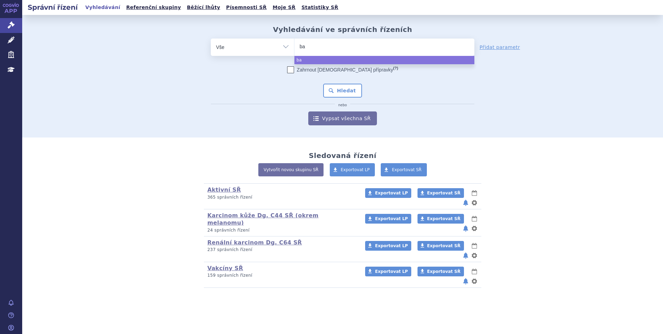
type input "bav"
type input "baven"
type input "bavenc"
type input "bavenci"
type input "bavencio"
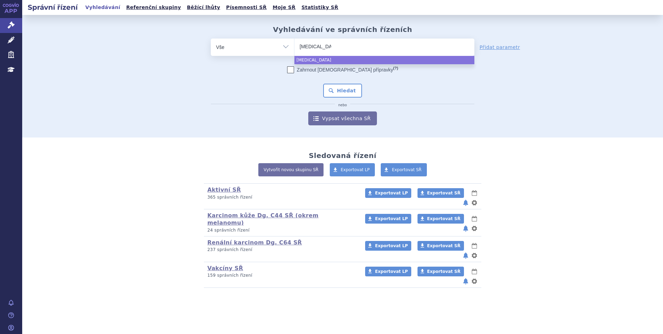
select select "bavencio"
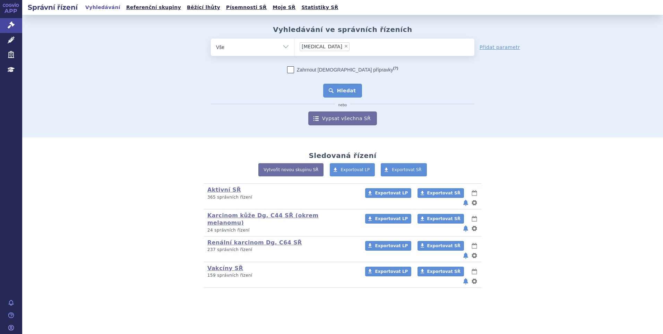
click at [337, 86] on button "Hledat" at bounding box center [342, 91] width 39 height 14
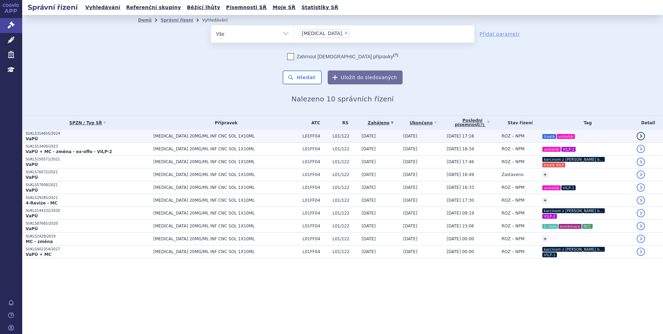
click at [274, 136] on span "[MEDICAL_DATA] 20MG/ML INF CNC SOL 1X10ML" at bounding box center [226, 136] width 146 height 5
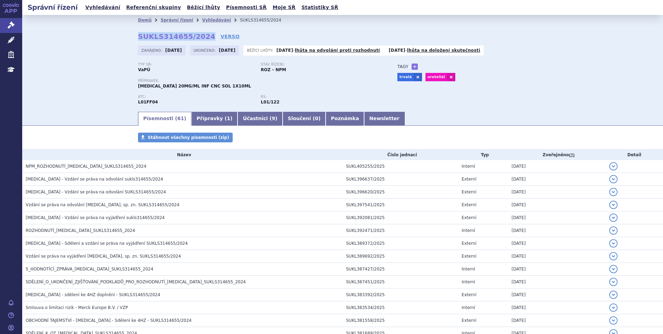
drag, startPoint x: 136, startPoint y: 38, endPoint x: 200, endPoint y: 37, distance: 64.2
click at [200, 37] on strong "SUKLS314655/2024" at bounding box center [176, 36] width 77 height 8
copy strong "SUKLS314655/2024"
click at [198, 115] on link "Přípravky ( 1 )" at bounding box center [214, 119] width 46 height 14
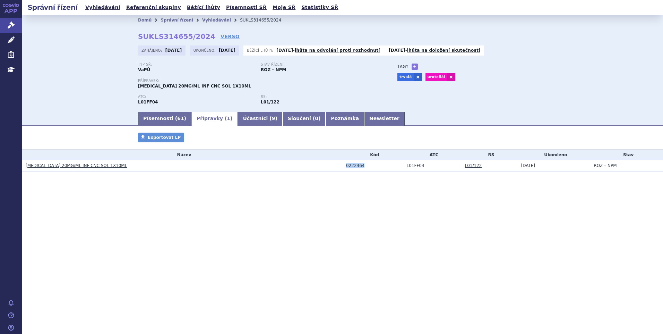
drag, startPoint x: 360, startPoint y: 165, endPoint x: 338, endPoint y: 167, distance: 21.9
click at [338, 167] on tr "BAVENCIO 20MG/ML INF CNC SOL 1X10ML 0222464 L01FF04 L01/122 06.10.2025 ROZ – NPM" at bounding box center [342, 165] width 641 height 11
copy tr "0222464"
drag, startPoint x: 116, startPoint y: 173, endPoint x: 54, endPoint y: 169, distance: 62.2
click at [54, 169] on div "Přípravky Exportovat LP Název Kód ATC RS Ukončeno Stav BAVENCIO 20MG/ML INF CNC…" at bounding box center [342, 159] width 641 height 53
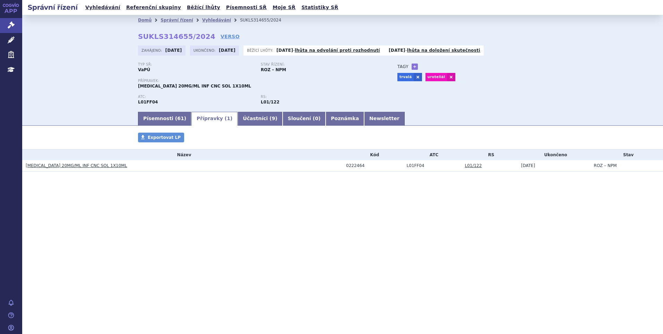
drag, startPoint x: 54, startPoint y: 169, endPoint x: 124, endPoint y: 176, distance: 70.3
click at [124, 178] on div "Přípravky Exportovat LP Název Kód ATC RS Ukončeno Stav BAVENCIO 20MG/ML INF CNC…" at bounding box center [342, 159] width 641 height 53
drag, startPoint x: 117, startPoint y: 168, endPoint x: 46, endPoint y: 169, distance: 70.8
click at [46, 169] on h3 "BAVENCIO 20MG/ML INF CNC SOL 1X10ML" at bounding box center [184, 165] width 317 height 7
copy link "20MG/ML INF CNC SOL 1X10ML"
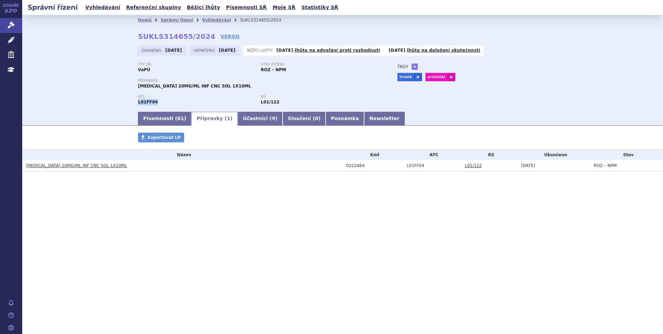
drag, startPoint x: 148, startPoint y: 103, endPoint x: 131, endPoint y: 104, distance: 17.7
click at [131, 104] on div "Domů Správní řízení Vyhledávání SUKLS314655/2024 SUKLS314655/2024 VERSO Zahájen…" at bounding box center [342, 67] width 437 height 85
copy strong "L01FF04"
click at [364, 115] on link "Newsletter" at bounding box center [384, 119] width 41 height 14
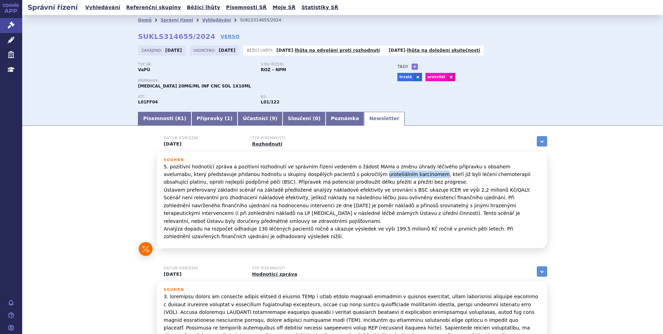
drag, startPoint x: 296, startPoint y: 172, endPoint x: 348, endPoint y: 176, distance: 52.1
click at [348, 176] on p "5. pozitivní hodnotící zpráva a pozitivní rozhodnutí ve správním řízení vedeném…" at bounding box center [352, 202] width 377 height 78
click at [177, 119] on span "61" at bounding box center [180, 119] width 7 height 6
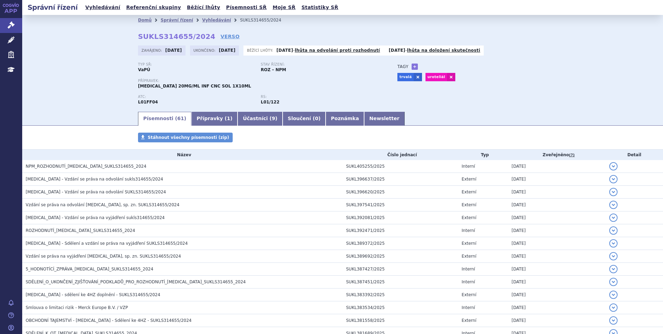
click at [168, 25] on li "Správní řízení" at bounding box center [182, 20] width 42 height 10
click at [168, 20] on link "Správní řízení" at bounding box center [177, 20] width 33 height 5
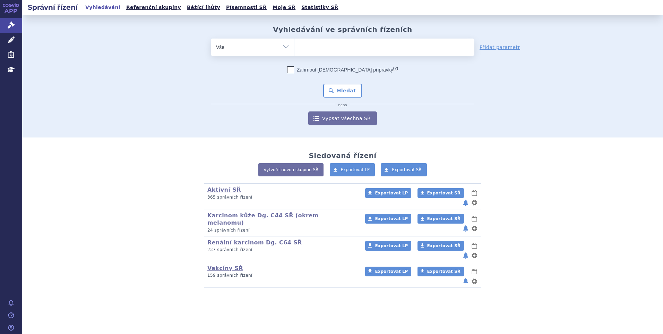
click at [311, 46] on ul at bounding box center [385, 46] width 180 height 15
click at [295, 46] on select at bounding box center [294, 46] width 0 height 17
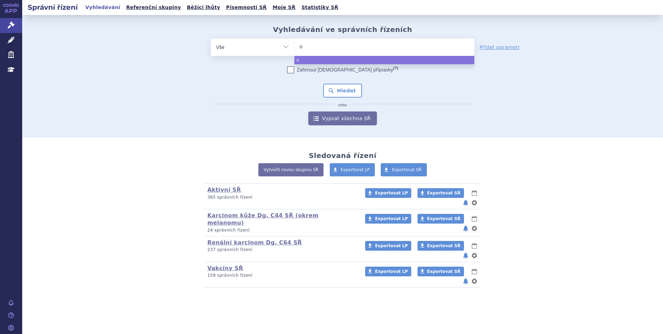
type input "op"
type input "opd"
type input "opdiv"
type input "[MEDICAL_DATA]"
select select "opdivo"
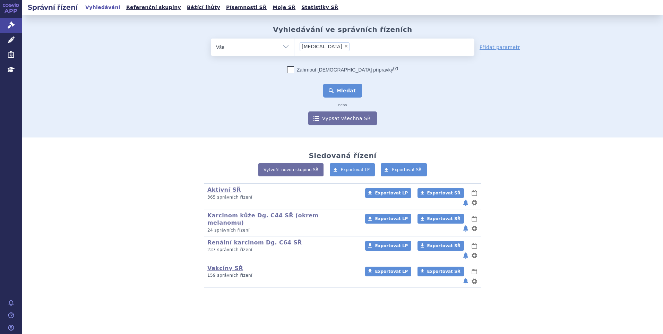
click at [343, 93] on button "Hledat" at bounding box center [342, 91] width 39 height 14
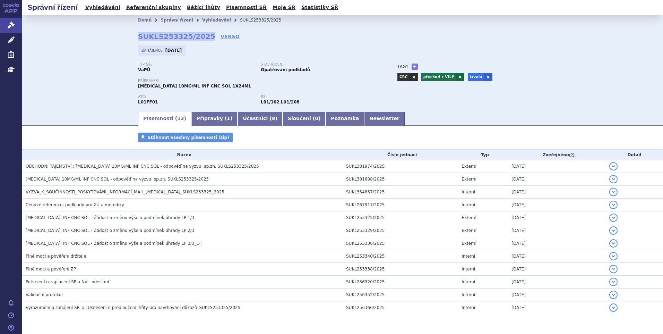
drag, startPoint x: 125, startPoint y: 37, endPoint x: 199, endPoint y: 39, distance: 73.9
click at [199, 39] on div "Domů Správní řízení Vyhledávání SUKLS253325/2025 SUKLS253325/2025 VERSO [GEOGRA…" at bounding box center [342, 67] width 437 height 85
copy strong "SUKLS253325/2025"
click at [208, 117] on link "Přípravky ( 1 )" at bounding box center [214, 119] width 46 height 14
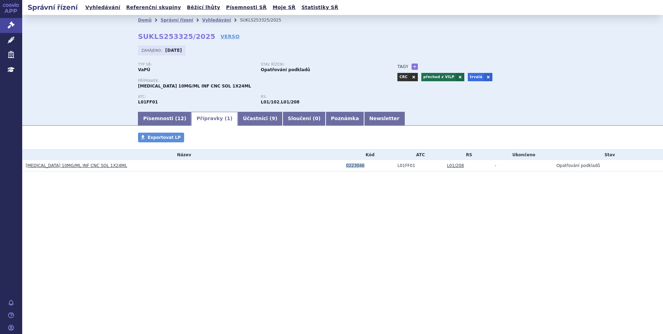
drag, startPoint x: 362, startPoint y: 169, endPoint x: 343, endPoint y: 170, distance: 18.7
click at [343, 170] on td "0223046" at bounding box center [368, 165] width 51 height 11
copy div "0223046"
drag, startPoint x: 114, startPoint y: 169, endPoint x: 48, endPoint y: 173, distance: 67.1
click at [48, 173] on div "Přípravky Exportovat LP Název Kód ATC RS Ukončeno Stav OPDIVO 10MG/ML INF CNC S…" at bounding box center [342, 159] width 641 height 53
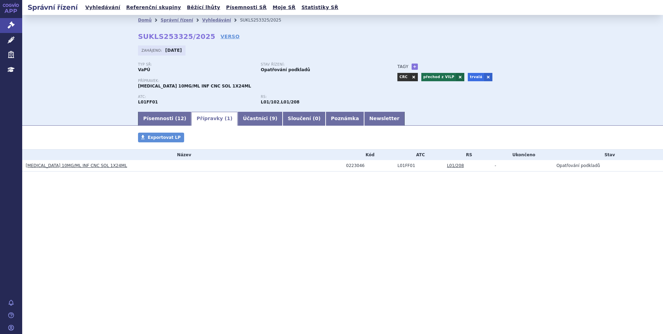
drag, startPoint x: 48, startPoint y: 173, endPoint x: 68, endPoint y: 176, distance: 20.6
click at [68, 176] on div "Přípravky Exportovat LP Název Kód ATC RS Ukončeno Stav OPDIVO 10MG/ML INF CNC S…" at bounding box center [342, 159] width 641 height 53
drag, startPoint x: 103, startPoint y: 167, endPoint x: 42, endPoint y: 168, distance: 60.7
click at [42, 168] on h3 "OPDIVO 10MG/ML INF CNC SOL 1X24ML" at bounding box center [184, 165] width 317 height 7
copy link "10MG/ML INF CNC SOL 1X24ML"
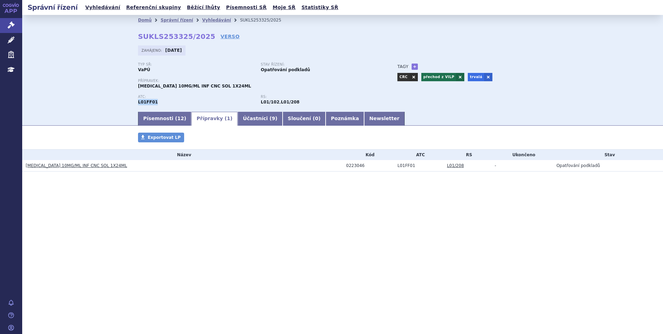
drag, startPoint x: 160, startPoint y: 103, endPoint x: 137, endPoint y: 105, distance: 23.0
click at [137, 105] on div "Domů Správní řízení Vyhledávání SUKLS253325/2025 SUKLS253325/2025 VERSO Zahájen…" at bounding box center [342, 67] width 437 height 85
copy strong "L01FF01"
drag, startPoint x: 352, startPoint y: 117, endPoint x: 348, endPoint y: 122, distance: 6.9
click at [364, 117] on link "Newsletter" at bounding box center [384, 119] width 41 height 14
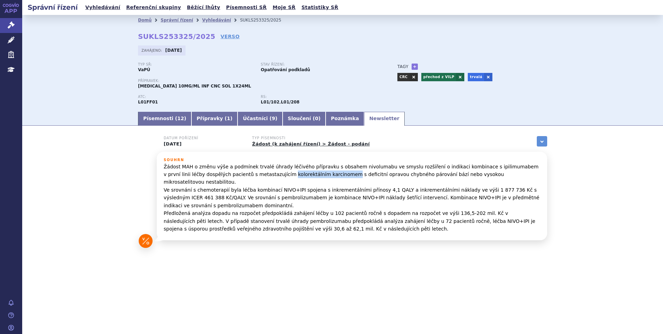
drag, startPoint x: 244, startPoint y: 174, endPoint x: 299, endPoint y: 175, distance: 55.2
click at [299, 175] on p "Žádost MAH o změnu výše a podmínek trvalé úhrady léčivého přípravku s obsahem n…" at bounding box center [352, 198] width 377 height 70
copy p "kolorektálním karcinomem"
click at [156, 121] on link "Písemnosti ( 12 )" at bounding box center [164, 119] width 53 height 14
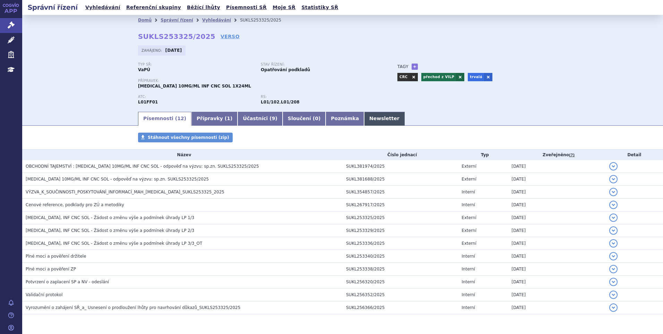
drag, startPoint x: 351, startPoint y: 121, endPoint x: 356, endPoint y: 123, distance: 4.4
click at [364, 121] on link "Newsletter" at bounding box center [384, 119] width 41 height 14
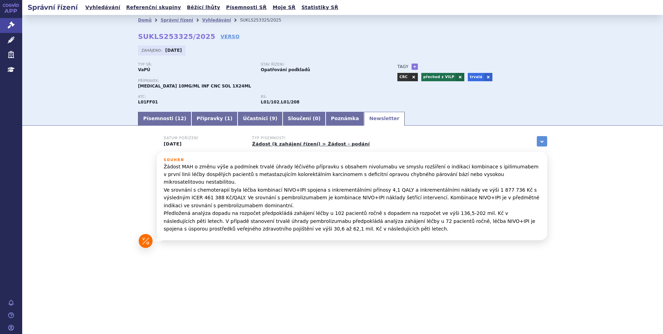
click at [482, 166] on p "Žádost MAH o změnu výše a podmínek trvalé úhrady léčivého přípravku s obsahem n…" at bounding box center [352, 198] width 377 height 70
copy p "ipilimumabem"
